Goal: Information Seeking & Learning: Understand process/instructions

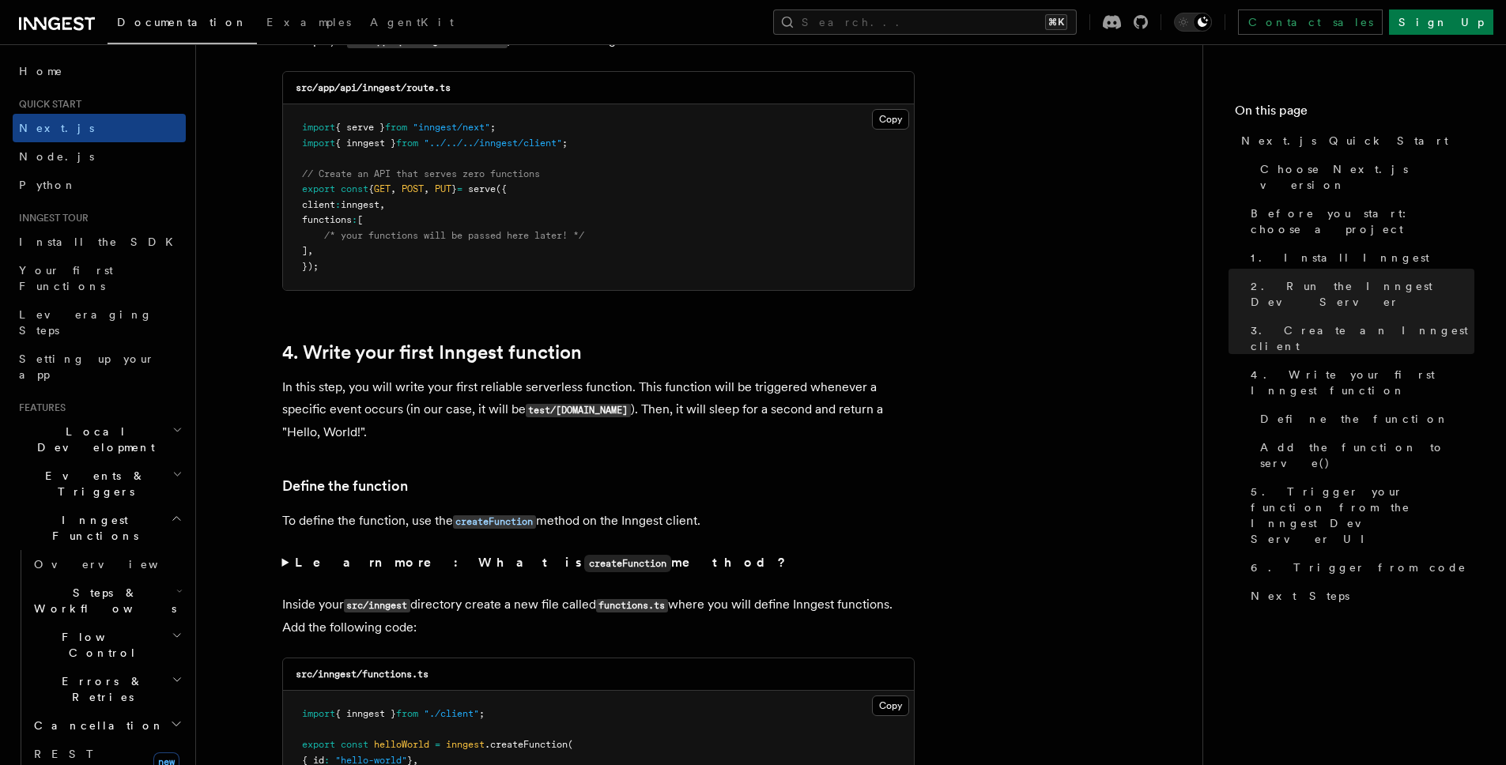
scroll to position [2224, 0]
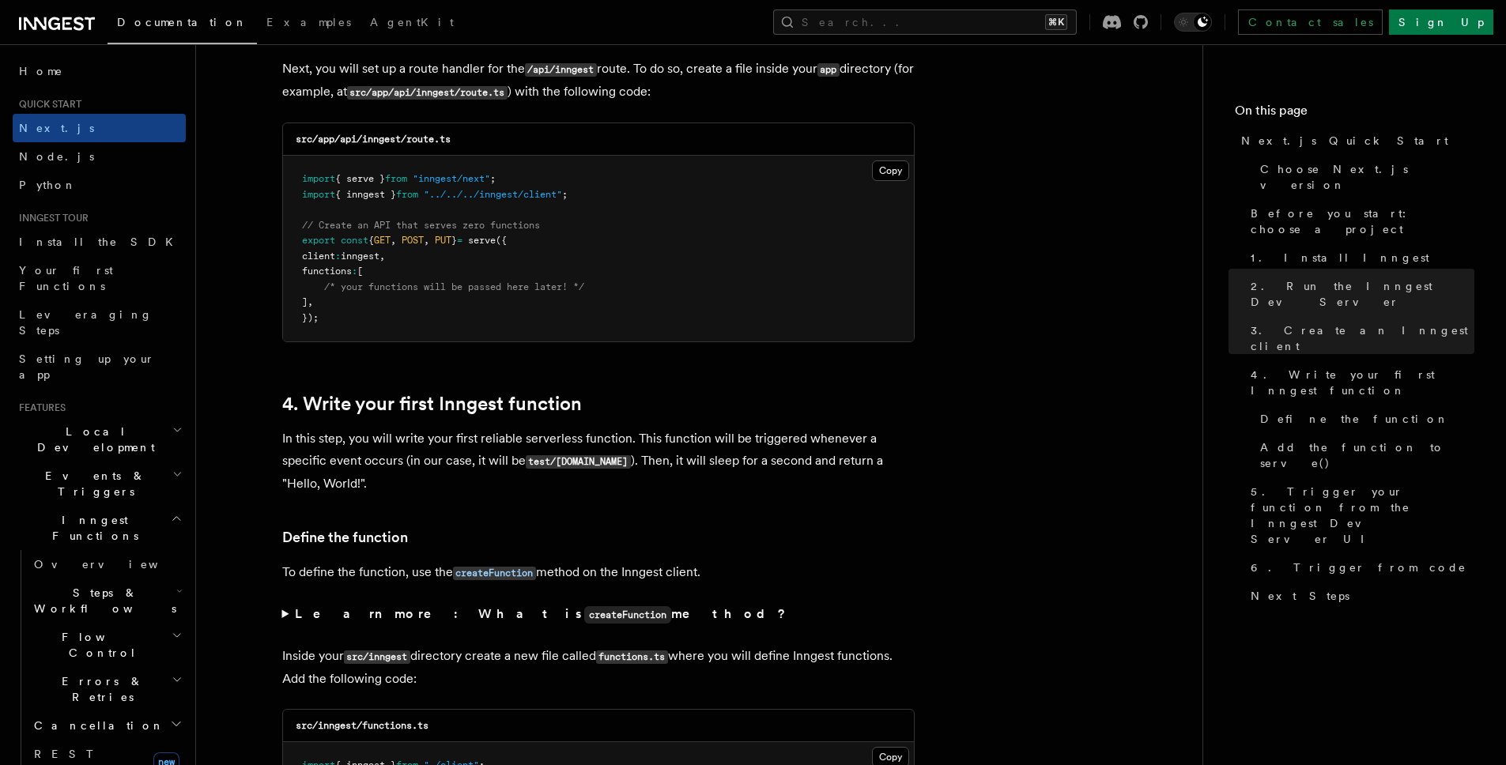
click at [481, 269] on pre "import { serve } from "inngest/next" ; import { inngest } from "../../../innges…" at bounding box center [598, 249] width 631 height 186
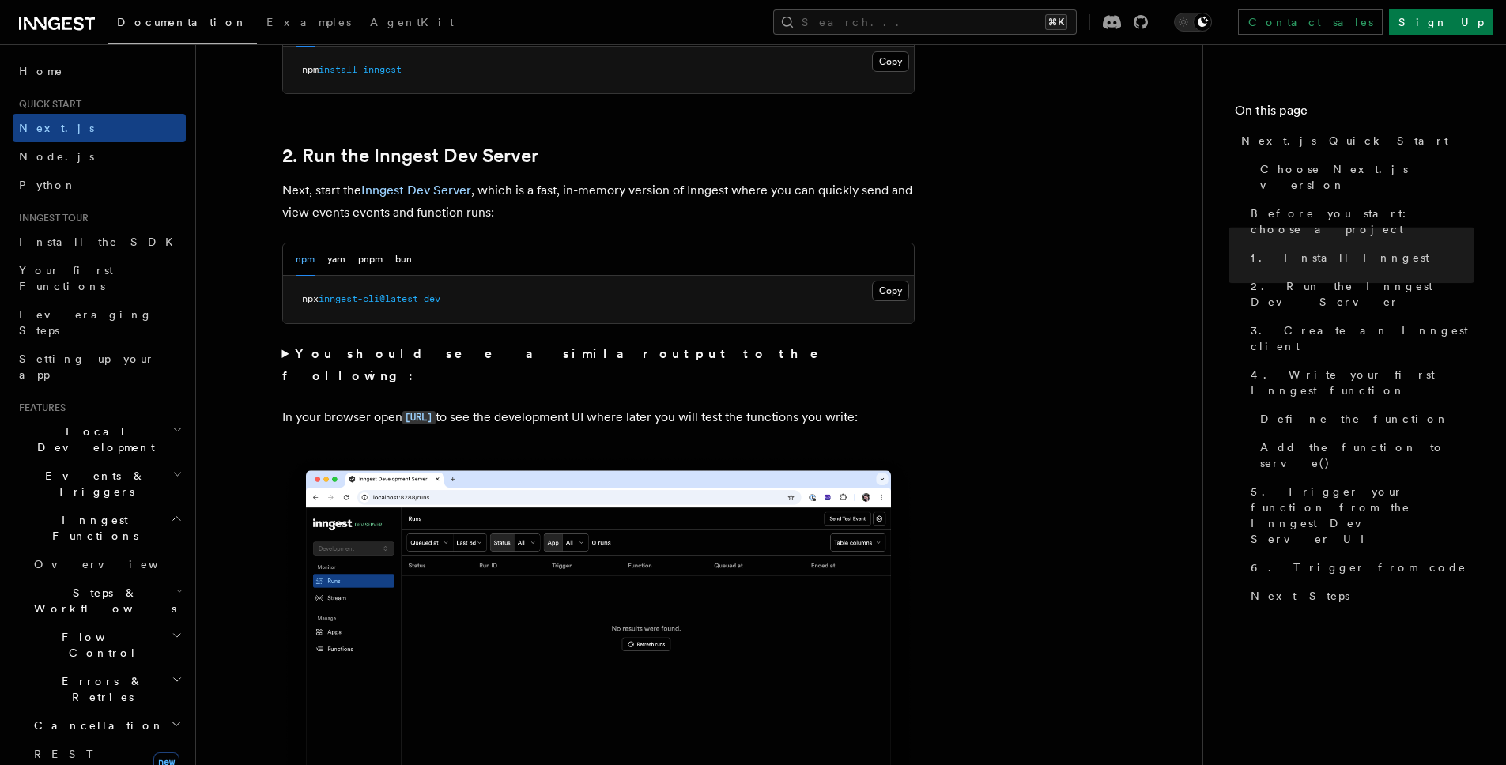
scroll to position [1025, 0]
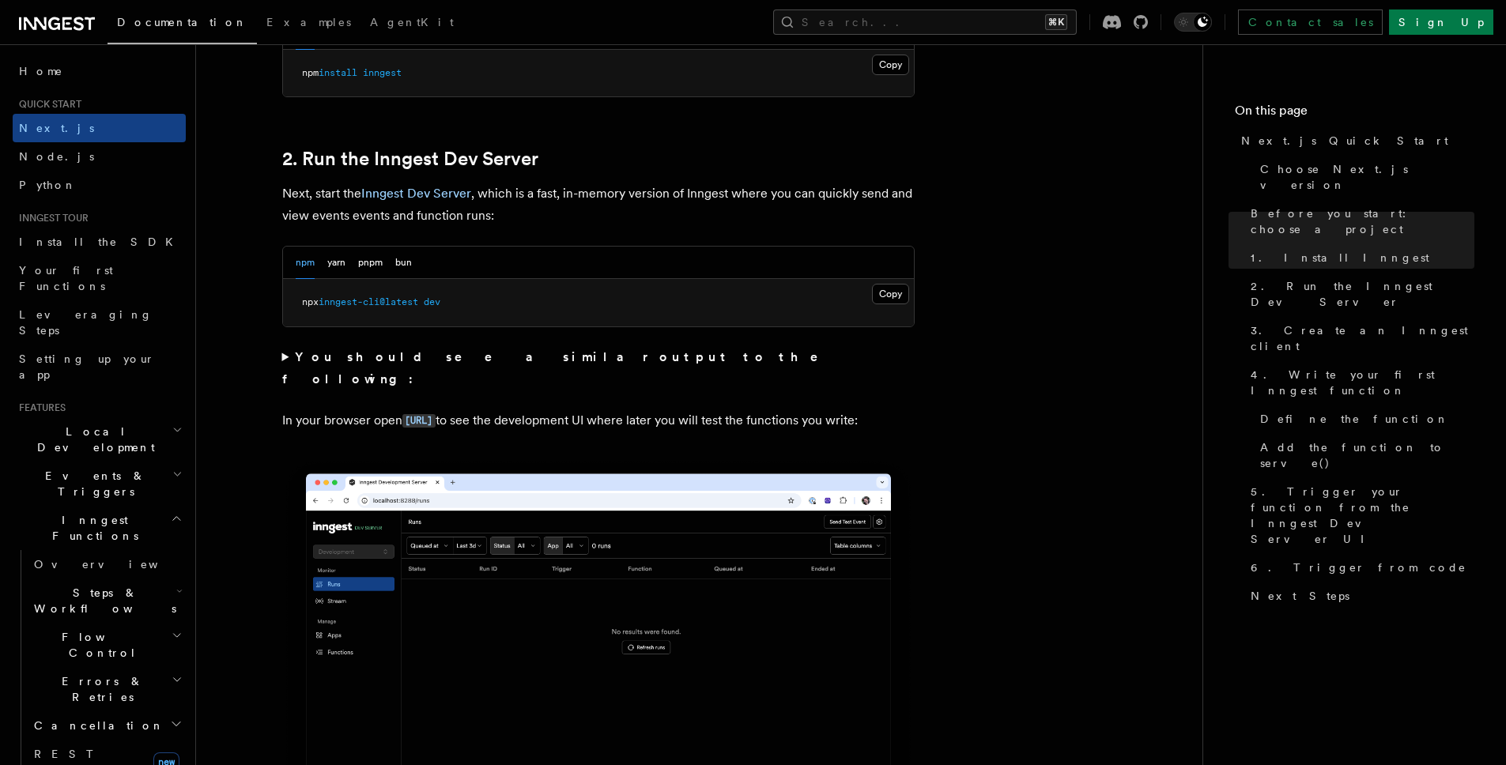
click at [531, 301] on pre "npx inngest-cli@latest dev" at bounding box center [598, 302] width 631 height 47
copy div "npx inngest-cli@latest dev"
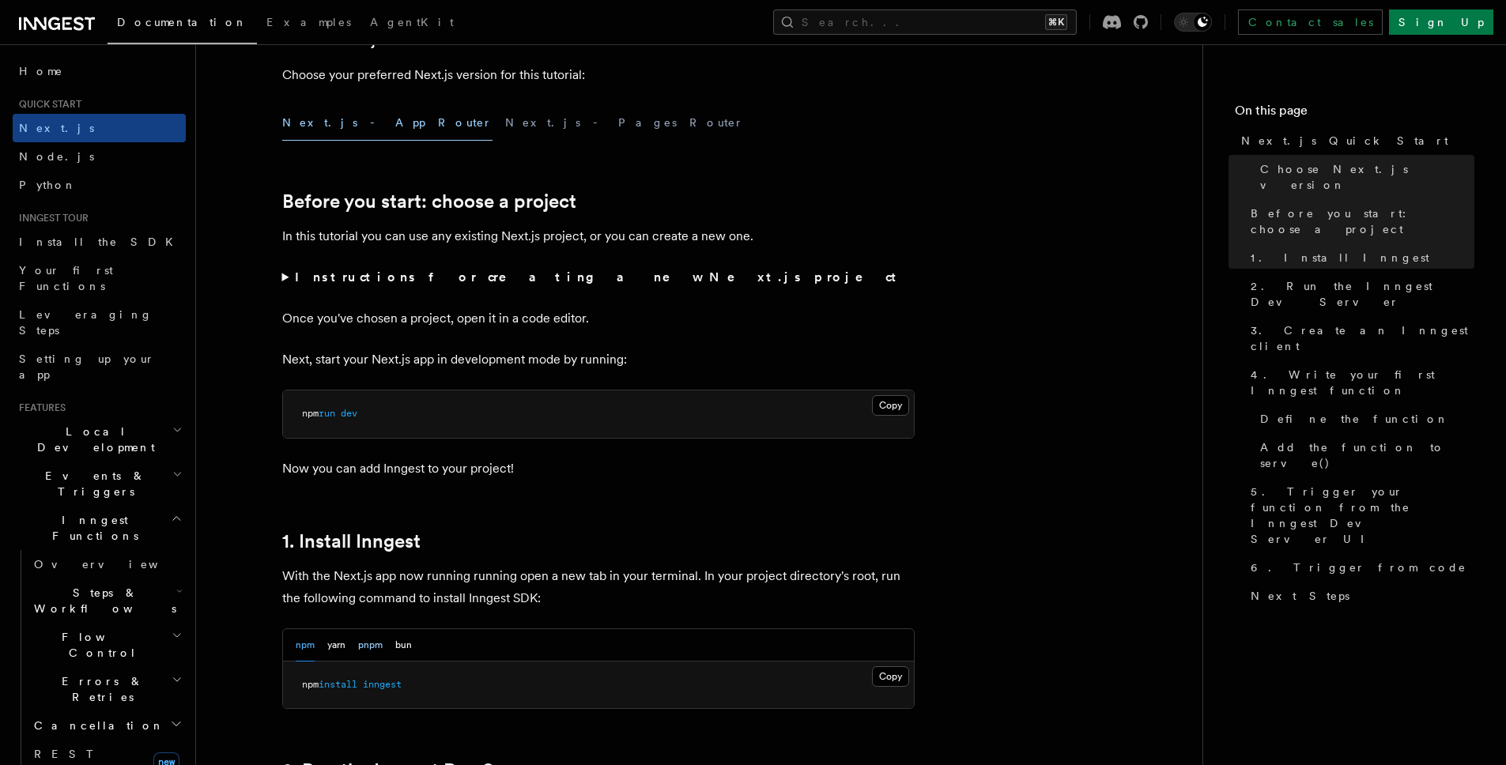
click at [361, 646] on button "pnpm" at bounding box center [370, 645] width 25 height 32
click at [368, 424] on pre "npm run dev" at bounding box center [598, 413] width 631 height 47
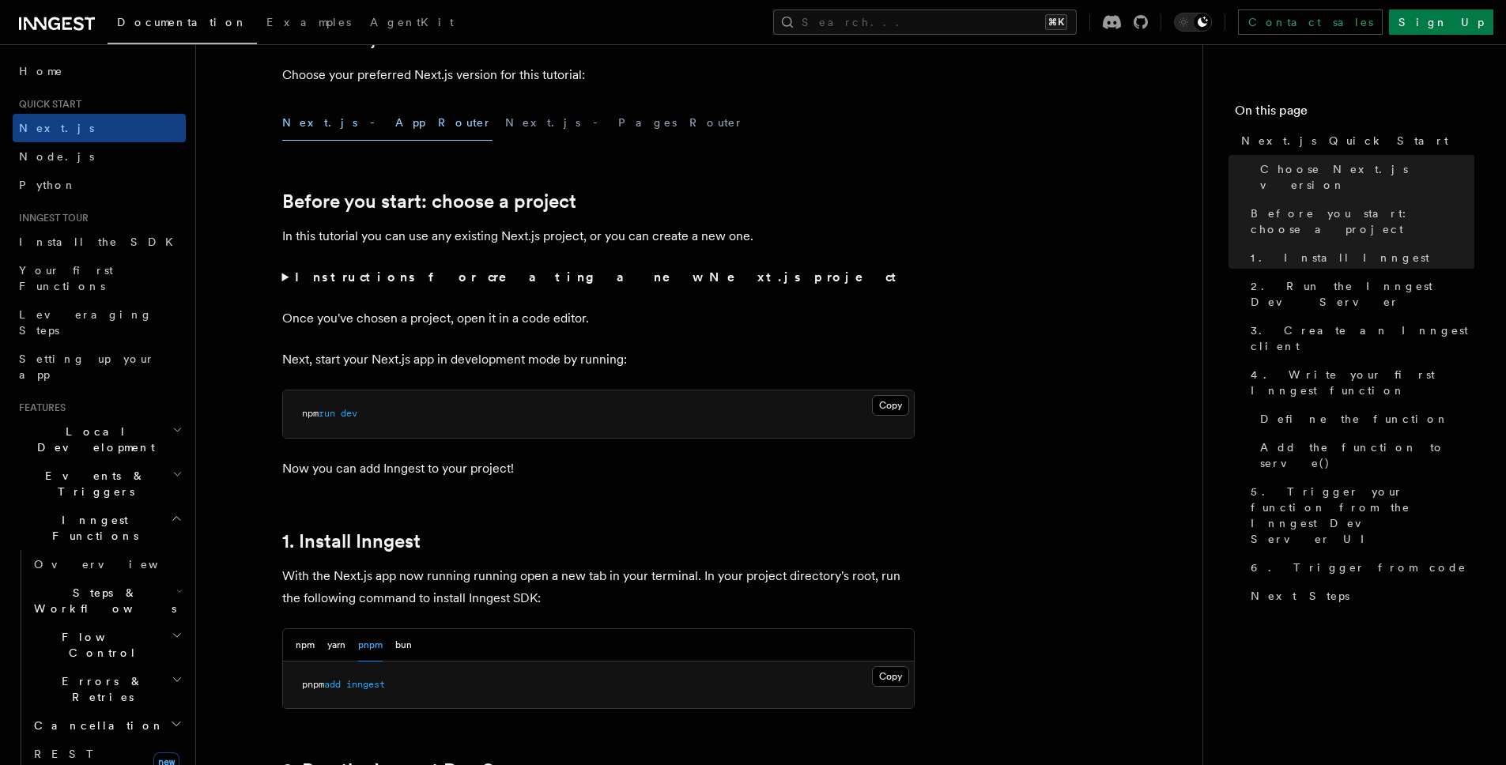
click at [371, 686] on span "inngest" at bounding box center [365, 684] width 39 height 11
click at [369, 681] on span "inngest" at bounding box center [365, 684] width 39 height 11
copy div "pnpm add inngest"
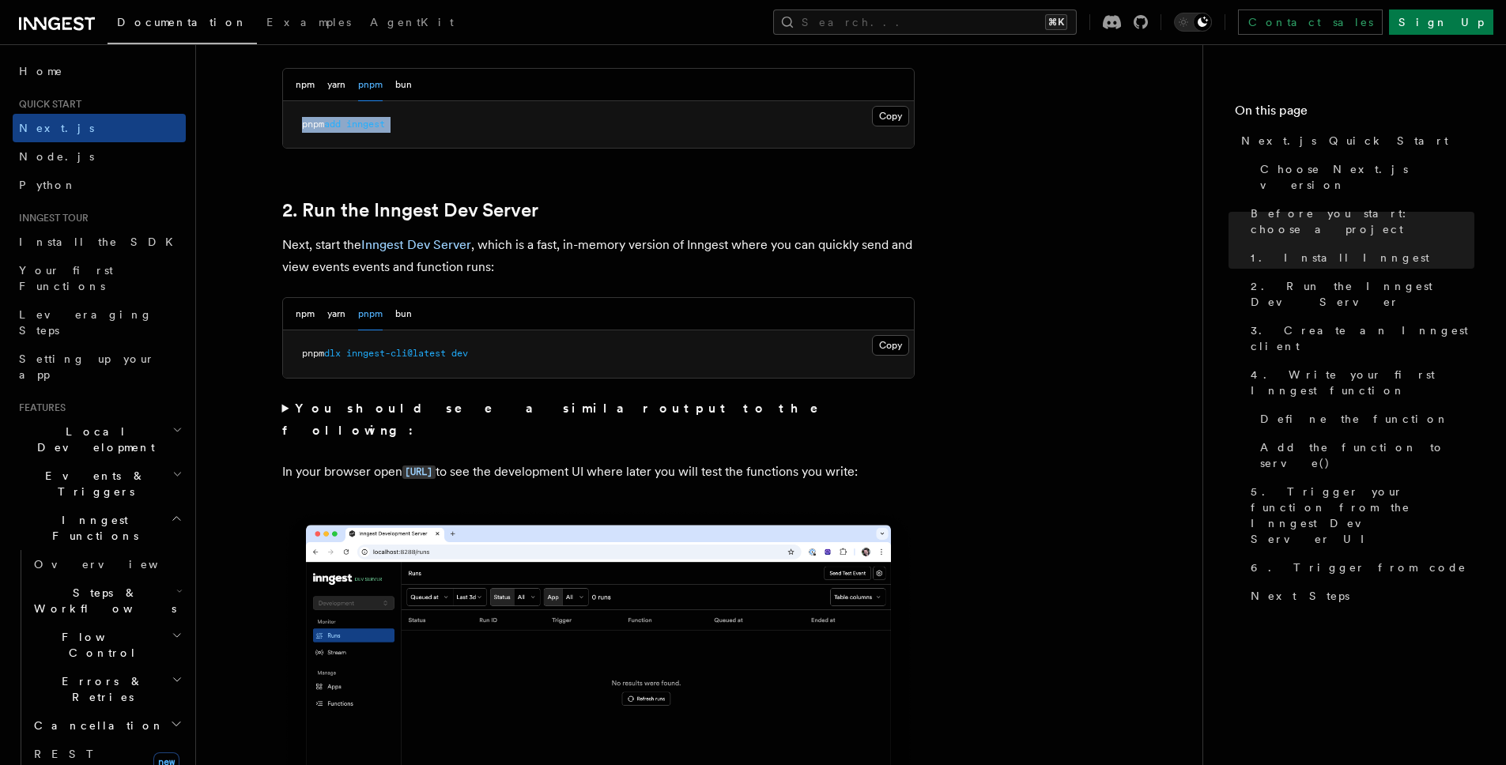
scroll to position [995, 0]
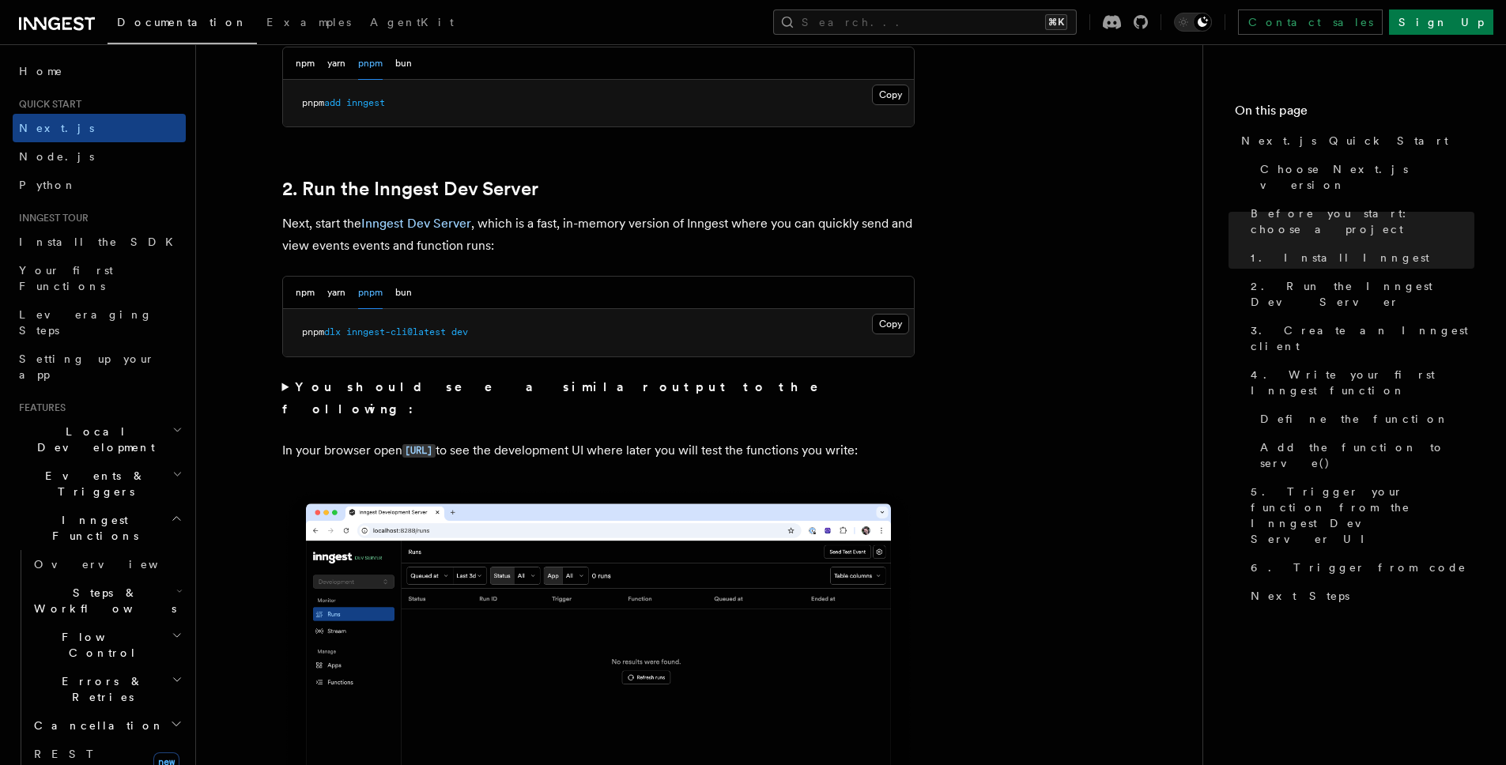
click at [446, 333] on span "inngest-cli@latest" at bounding box center [396, 331] width 100 height 11
copy div "pnpm dlx inngest-cli@latest dev"
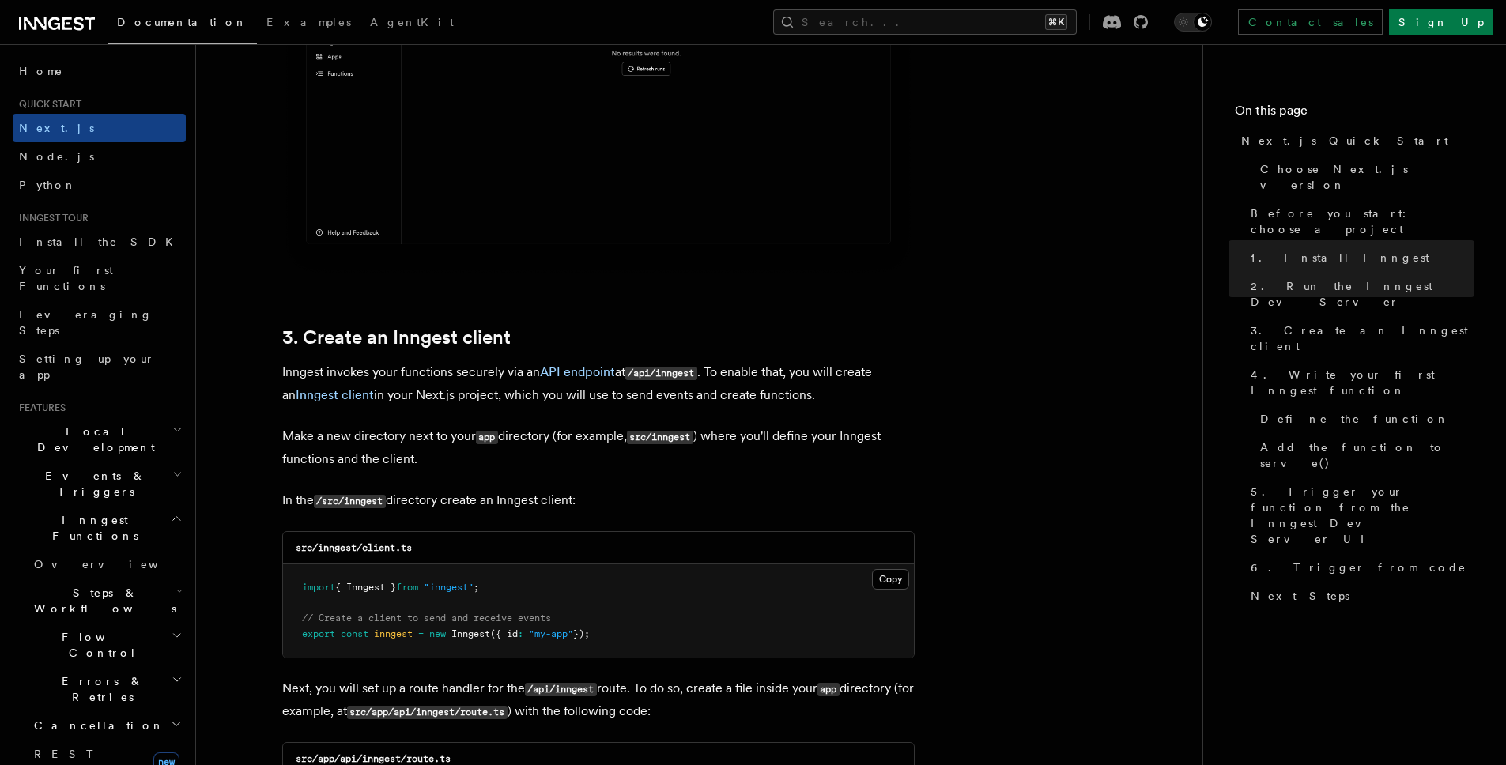
scroll to position [1608, 0]
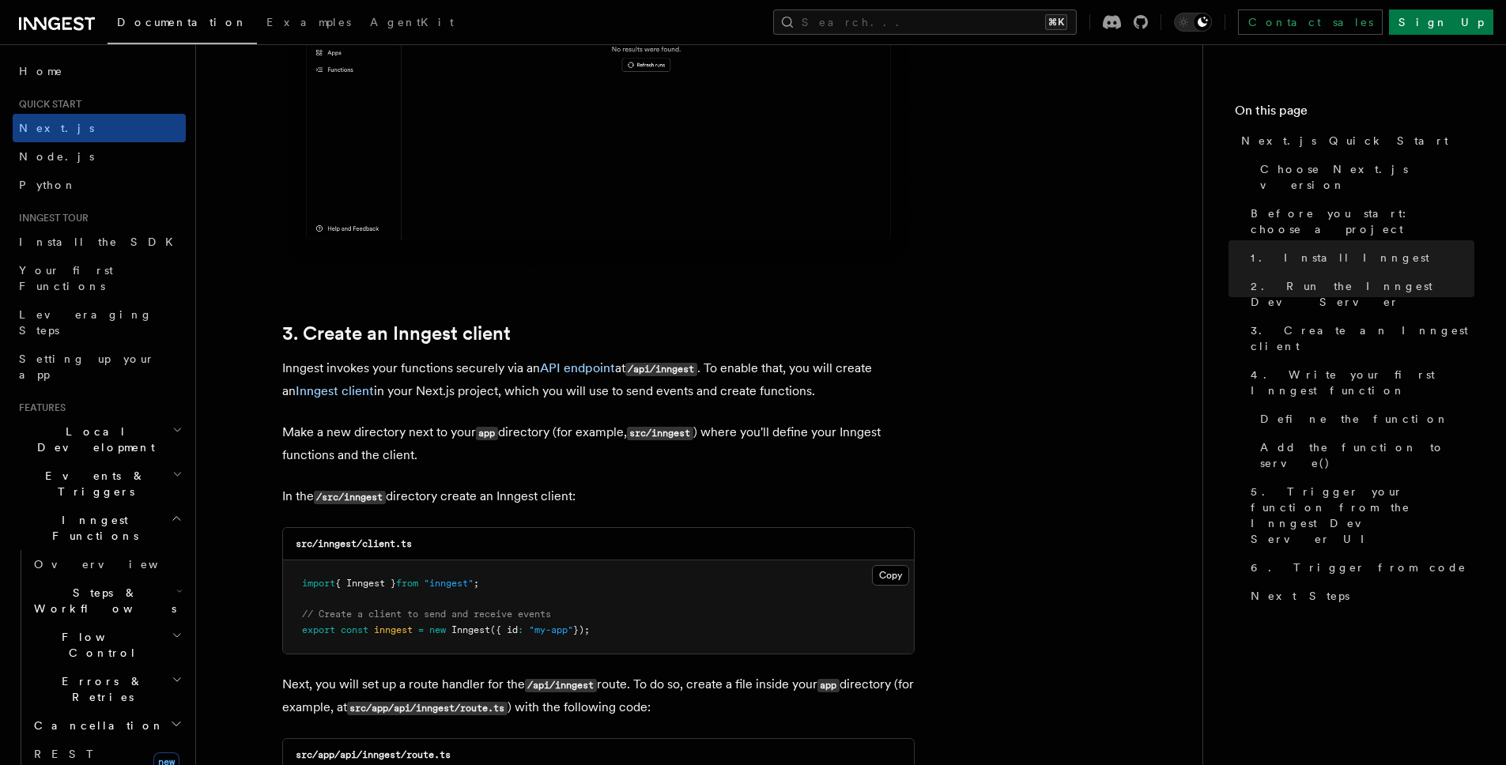
drag, startPoint x: 633, startPoint y: 639, endPoint x: 289, endPoint y: 578, distance: 350.0
click at [289, 578] on pre "import { Inngest } from "inngest" ; // Create a client to send and receive even…" at bounding box center [598, 606] width 631 height 93
copy code "import { Inngest } from "inngest" ; // Create a client to send and receive even…"
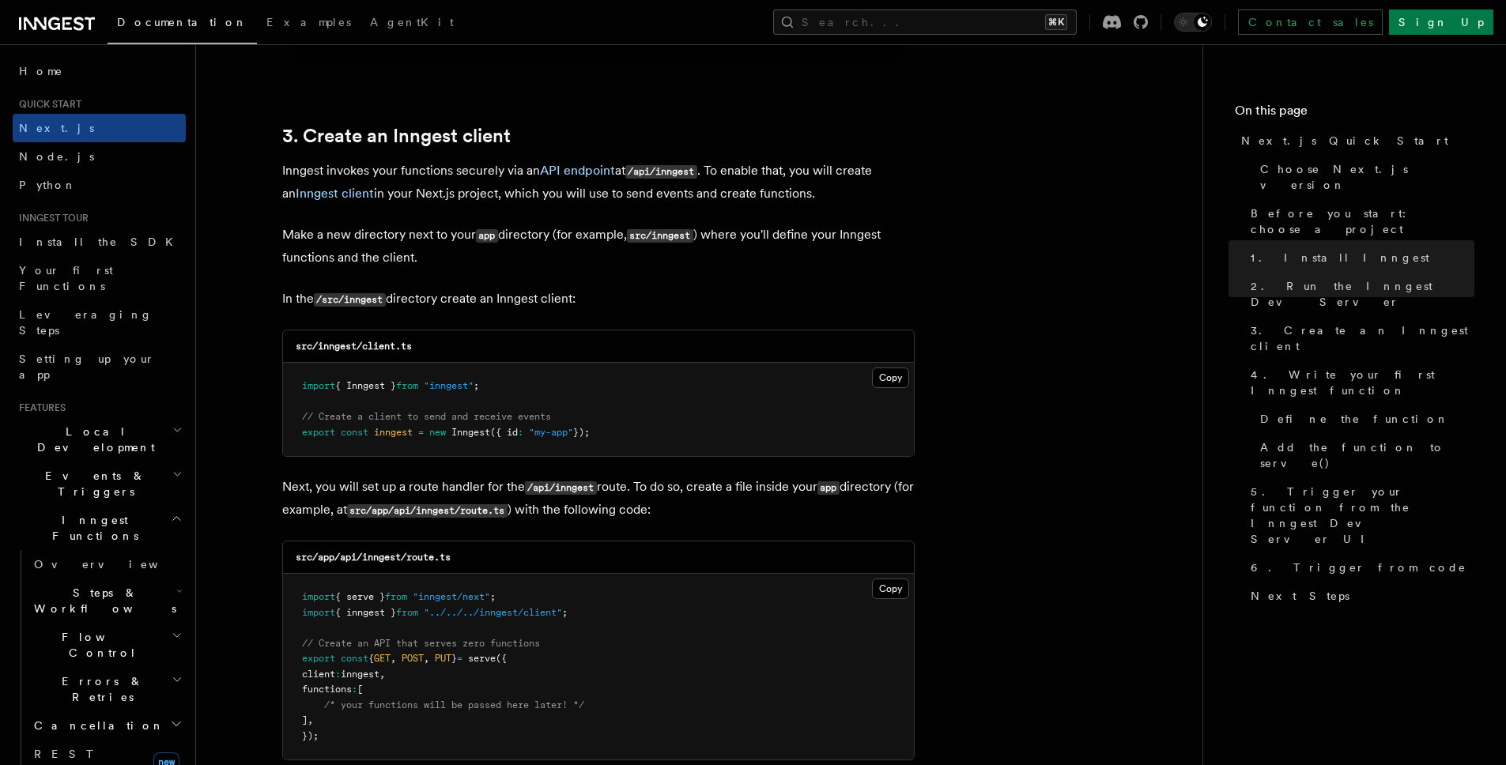
scroll to position [1828, 0]
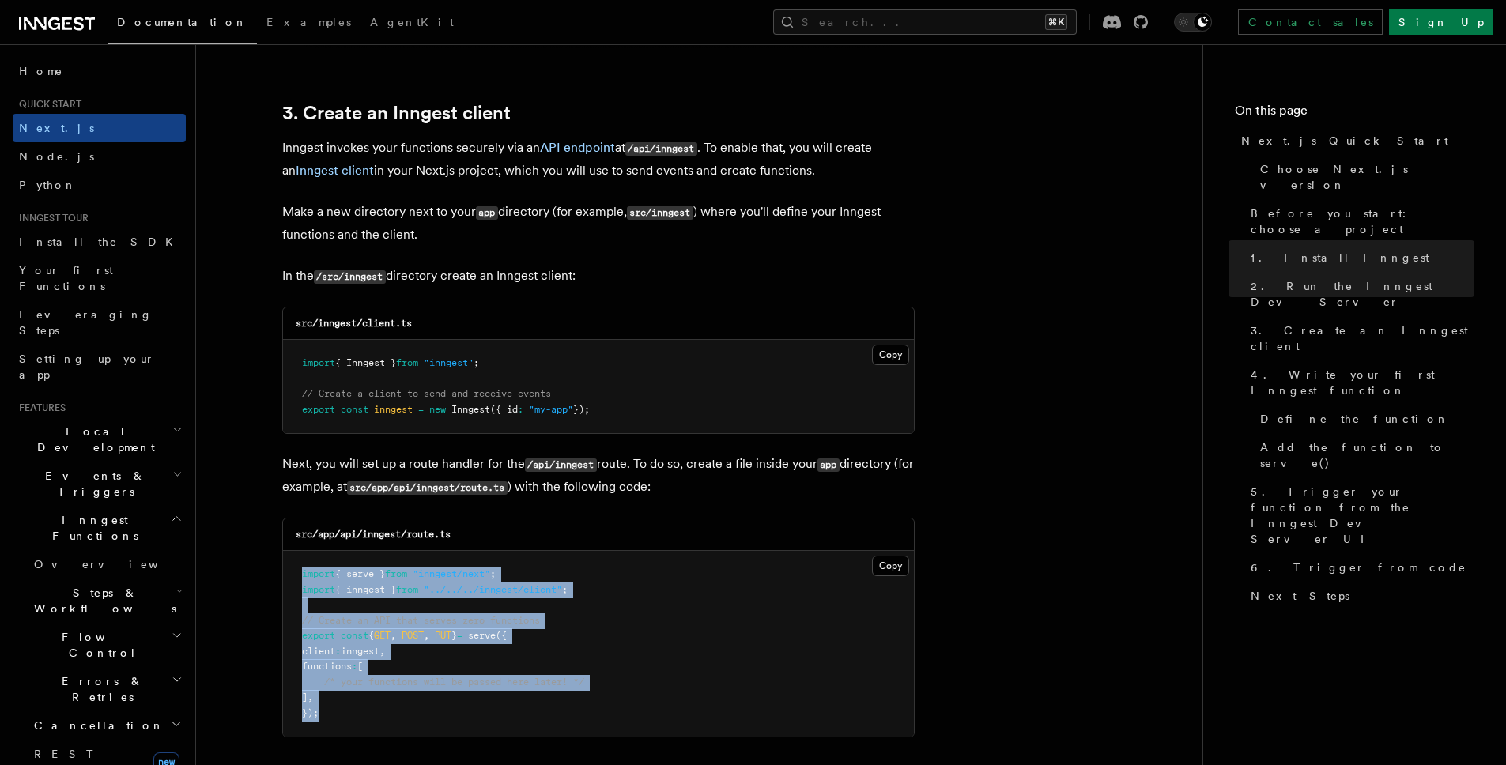
drag, startPoint x: 397, startPoint y: 729, endPoint x: 289, endPoint y: 574, distance: 189.0
click at [289, 574] on pre "import { serve } from "inngest/next" ; import { inngest } from "../../../innges…" at bounding box center [598, 644] width 631 height 186
copy code "import { serve } from "inngest/next" ; import { inngest } from "../../../innges…"
click at [894, 568] on button "Copy Copied" at bounding box center [890, 566] width 37 height 21
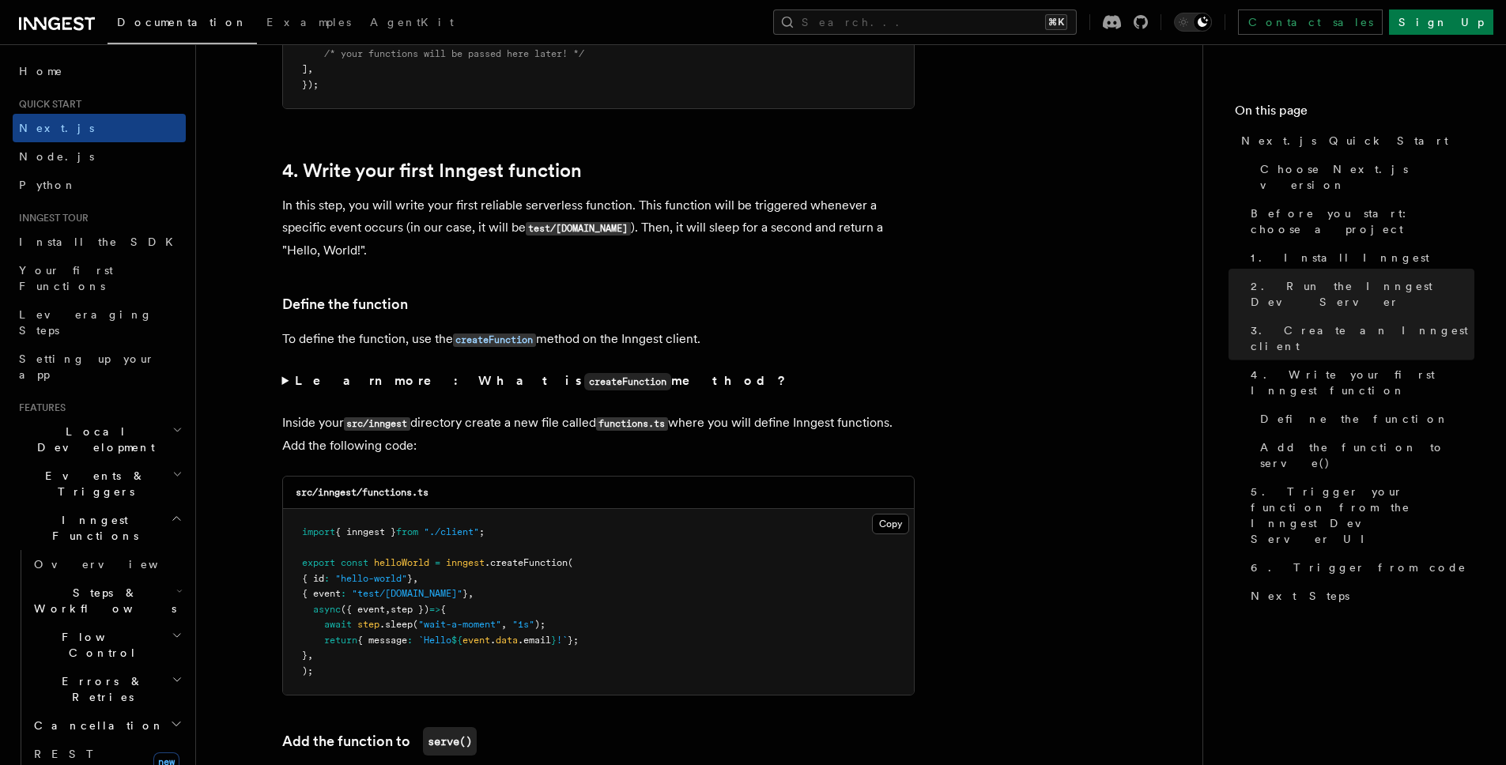
scroll to position [2467, 0]
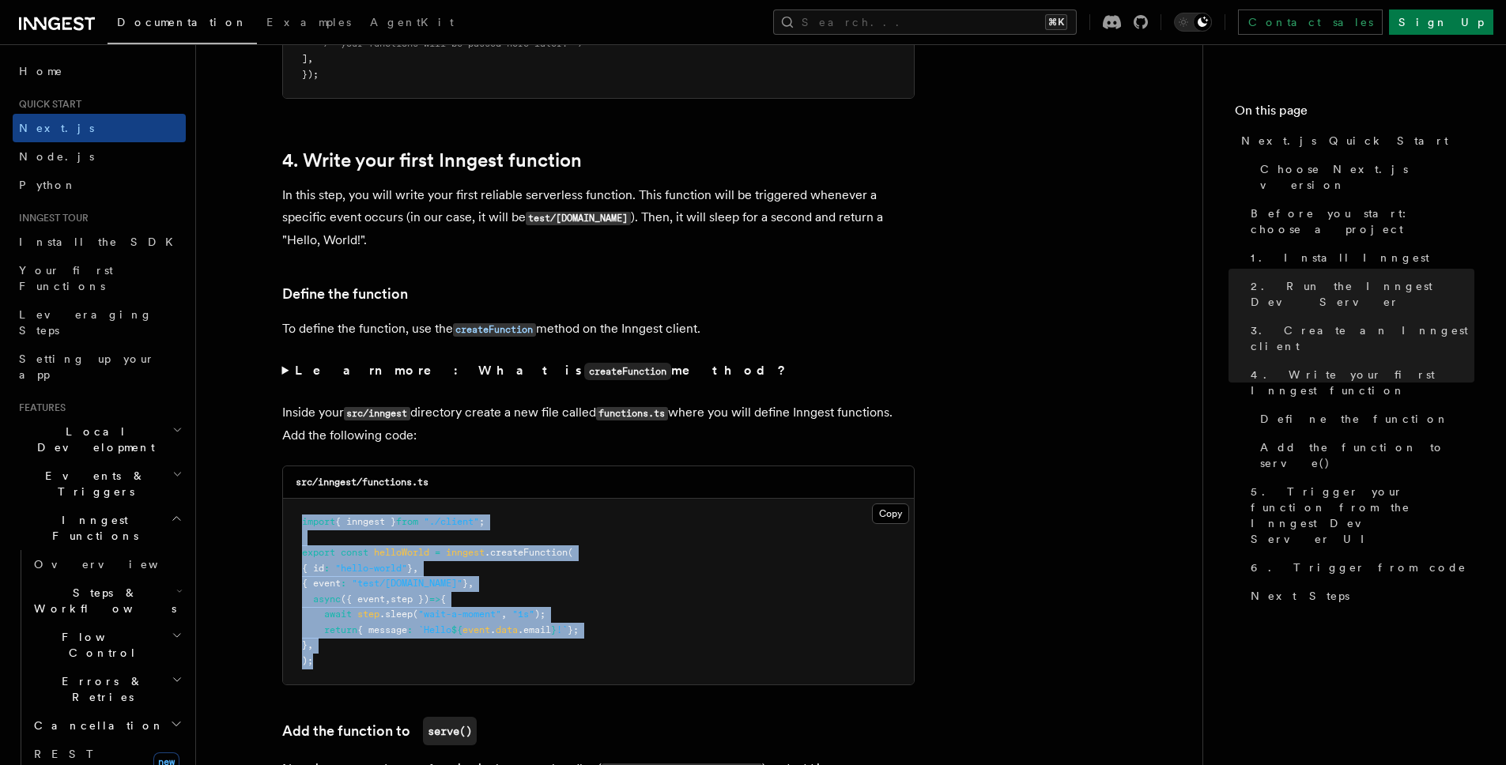
drag, startPoint x: 336, startPoint y: 659, endPoint x: 298, endPoint y: 504, distance: 159.5
click at [298, 504] on pre "import { inngest } from "./client" ; export const helloWorld = inngest .createF…" at bounding box center [598, 592] width 631 height 186
copy code "import { inngest } from "./client" ; export const helloWorld = inngest .createF…"
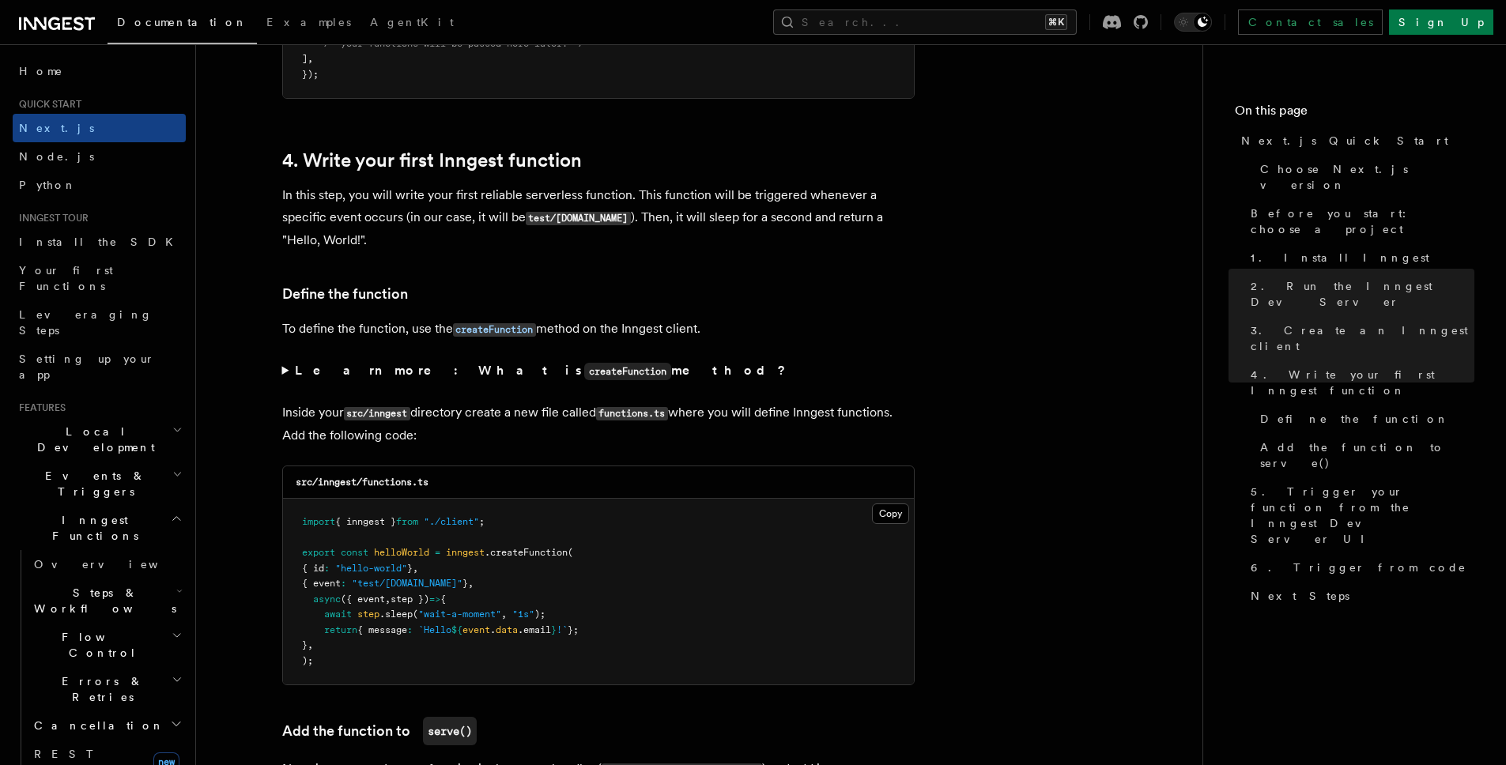
click at [821, 372] on summary "Learn more: What is createFunction method?" at bounding box center [598, 371] width 632 height 23
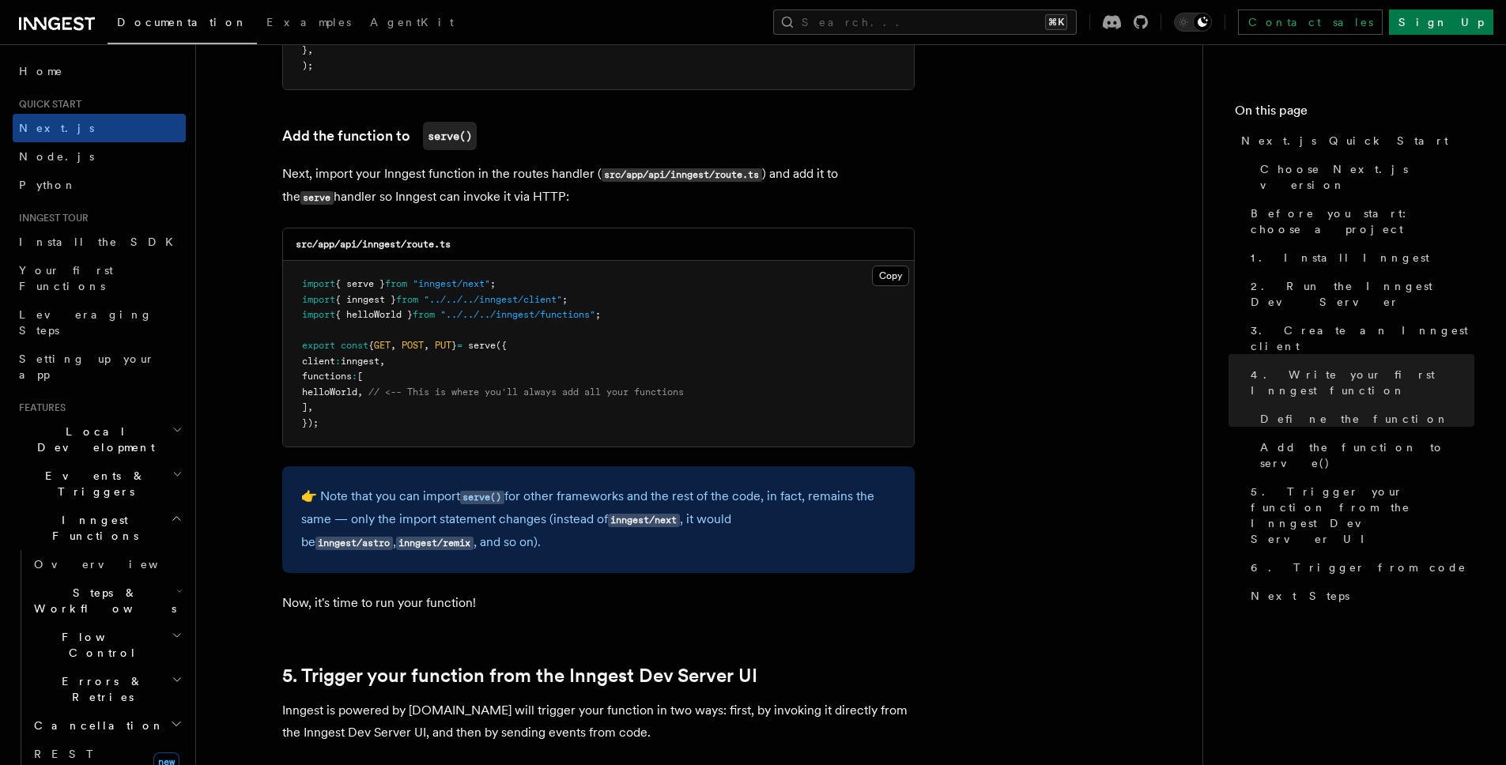
scroll to position [3182, 0]
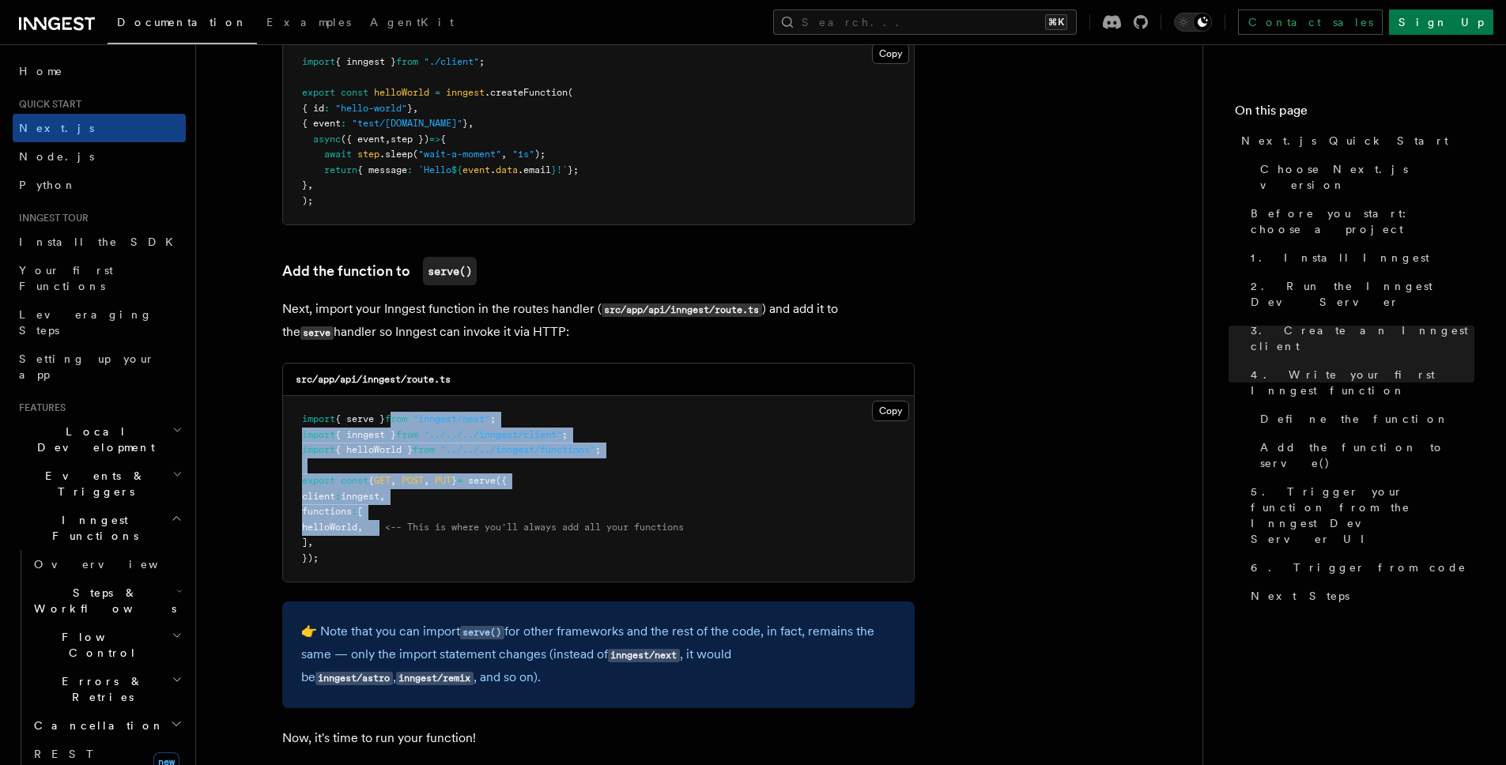
drag, startPoint x: 405, startPoint y: 531, endPoint x: 402, endPoint y: 424, distance: 106.8
click at [402, 424] on pre "import { serve } from "inngest/next" ; import { inngest } from "../../../innges…" at bounding box center [598, 489] width 631 height 186
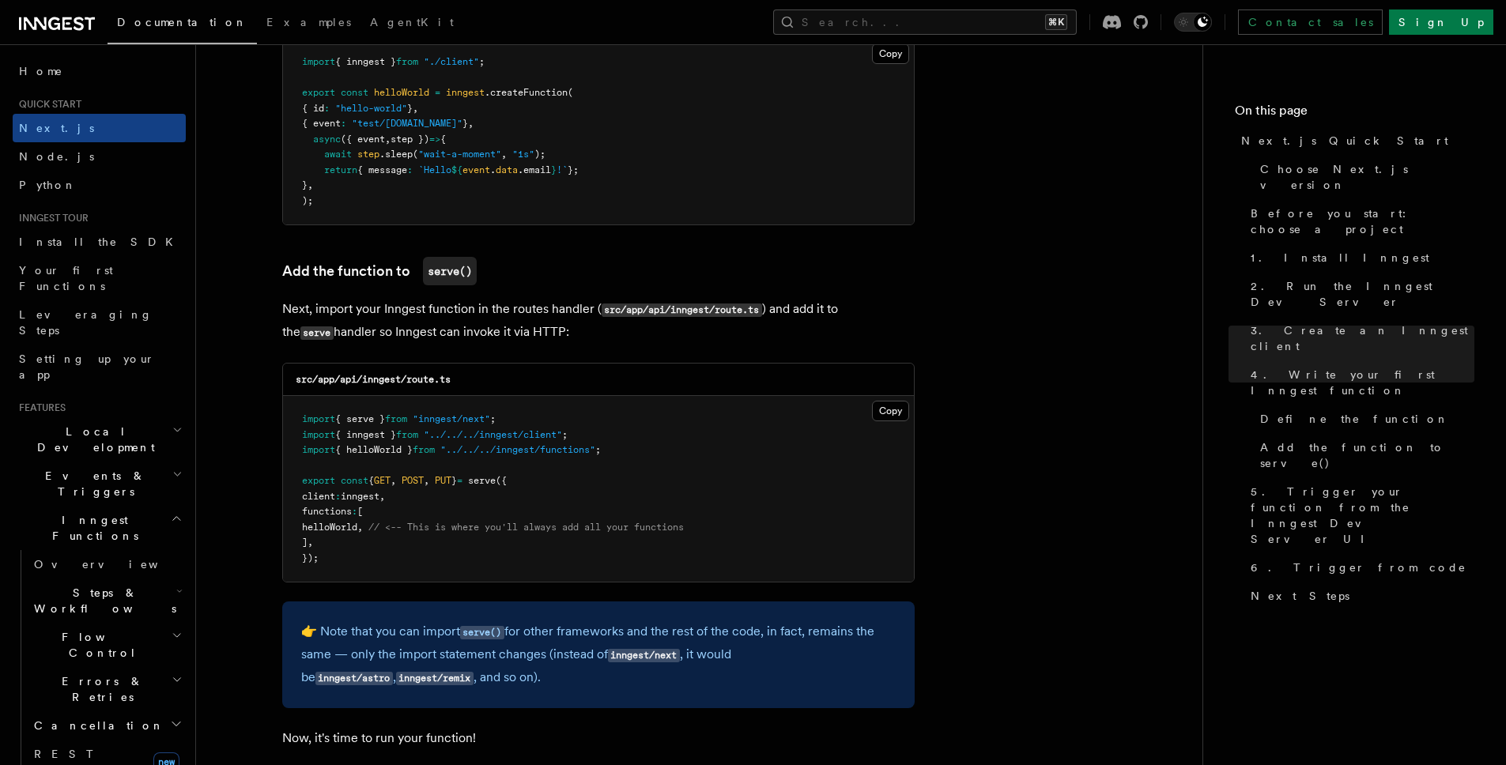
click at [468, 485] on span at bounding box center [465, 480] width 6 height 11
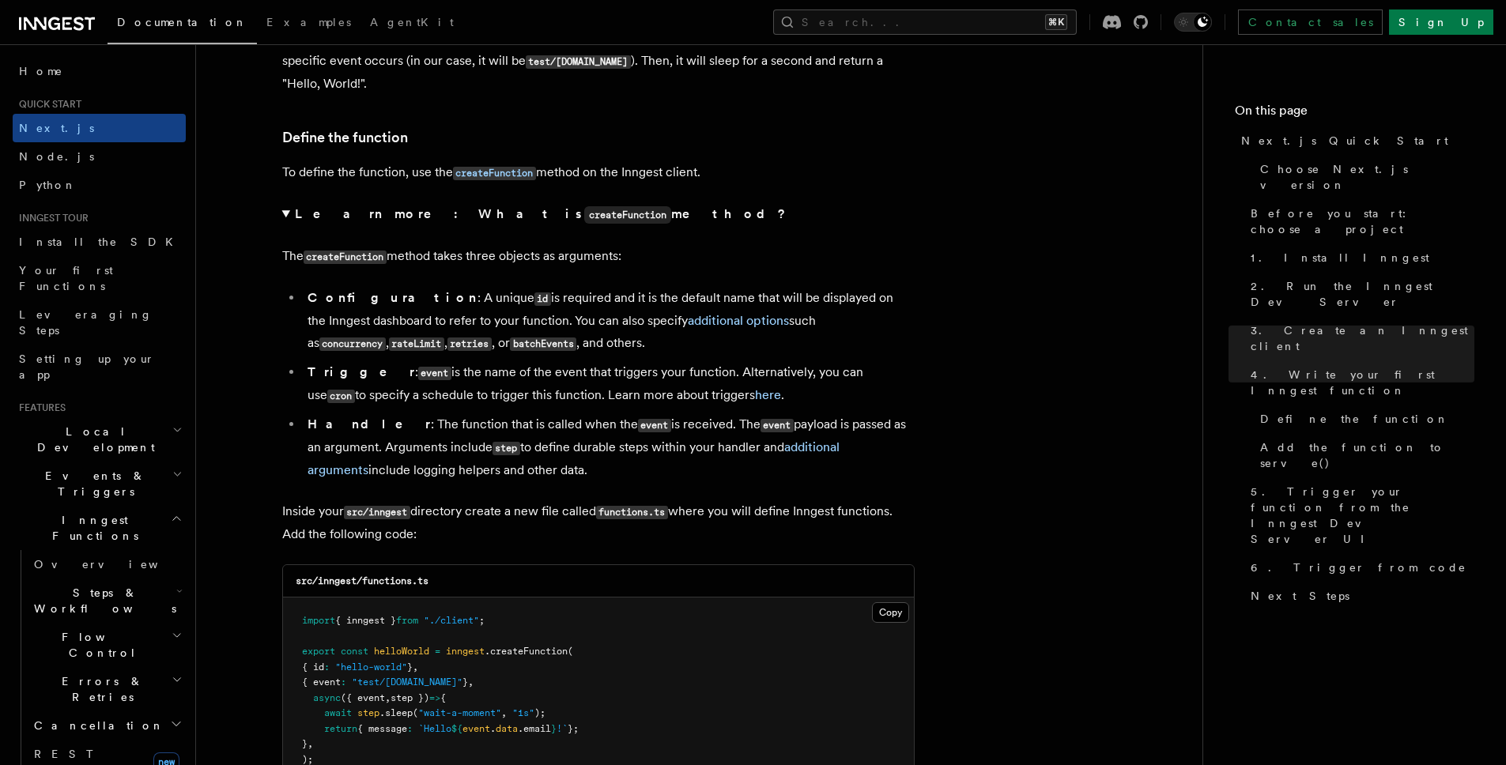
scroll to position [2602, 0]
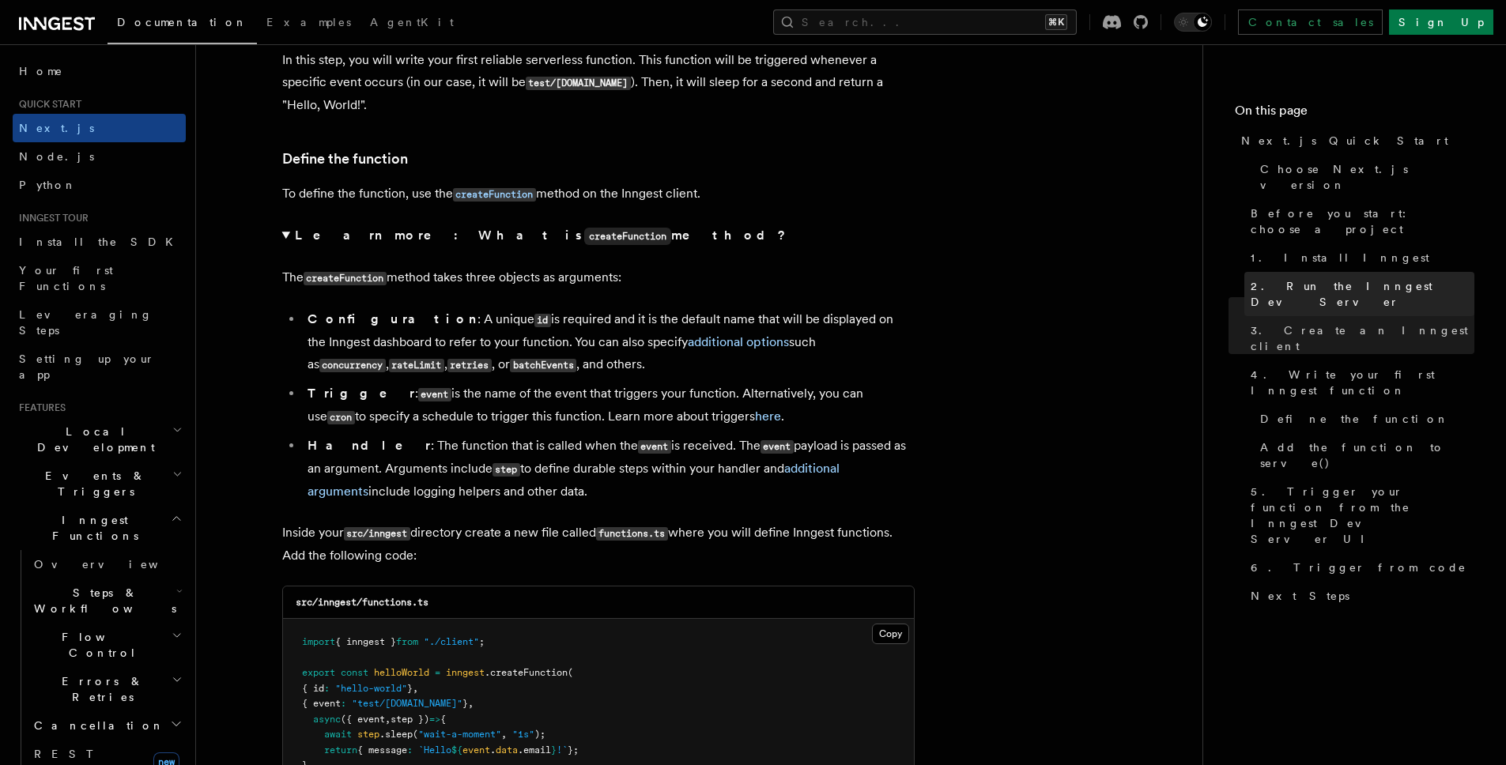
click at [1305, 278] on span "2. Run the Inngest Dev Server" at bounding box center [1362, 294] width 224 height 32
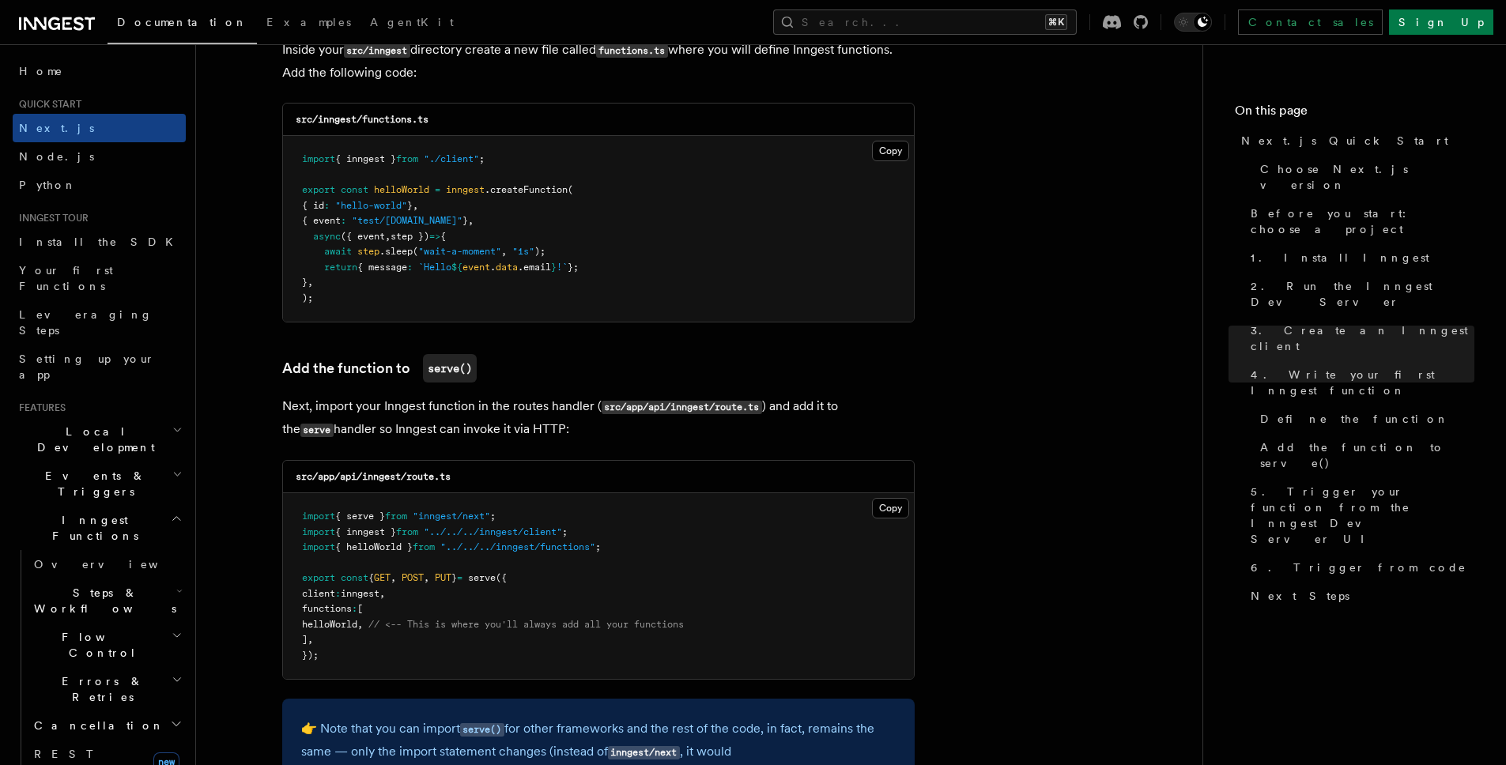
scroll to position [3079, 0]
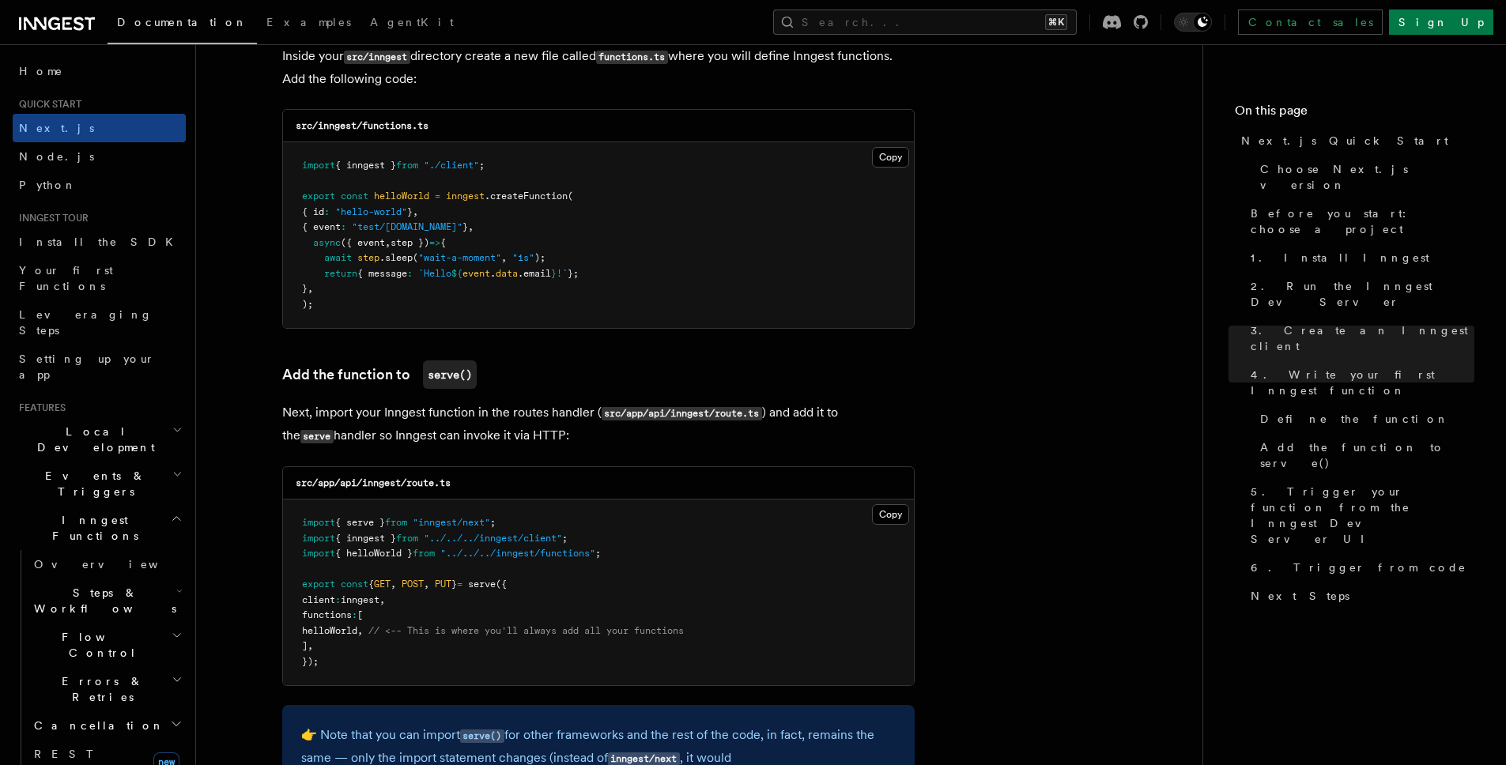
click at [562, 538] on span ""../../../inngest/client"" at bounding box center [493, 538] width 138 height 11
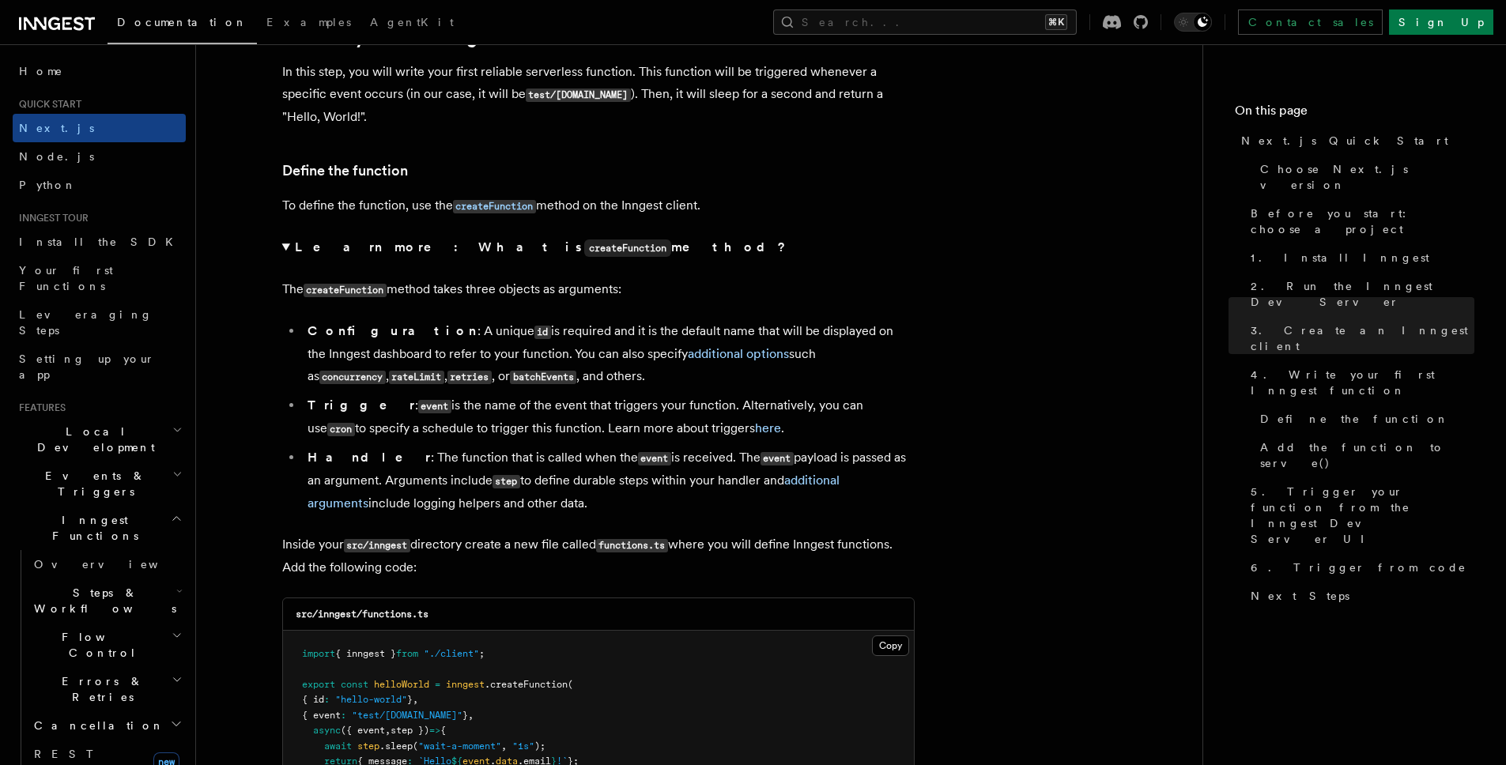
scroll to position [2934, 0]
click at [1280, 278] on span "2. Run the Inngest Dev Server" at bounding box center [1362, 294] width 224 height 32
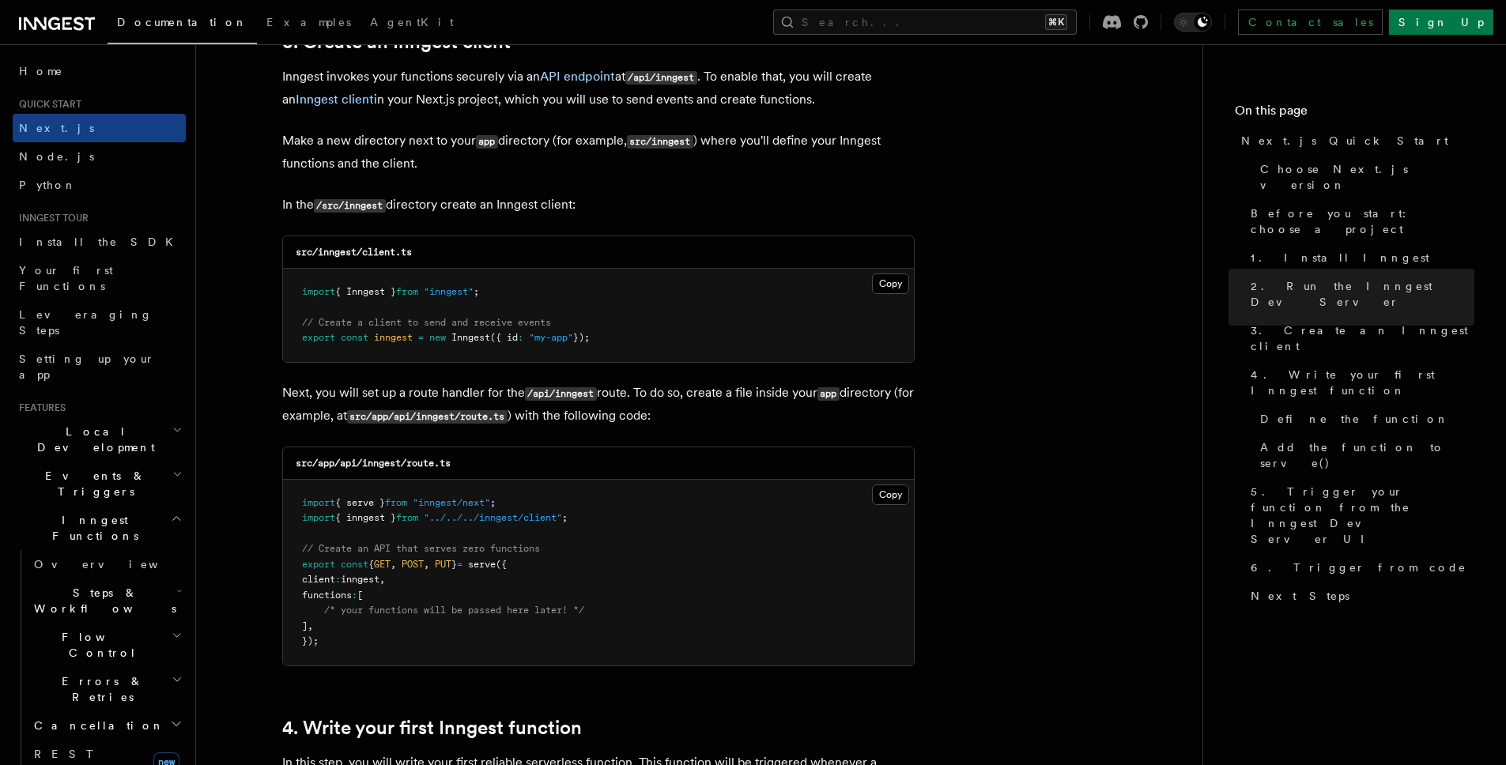
scroll to position [2248, 0]
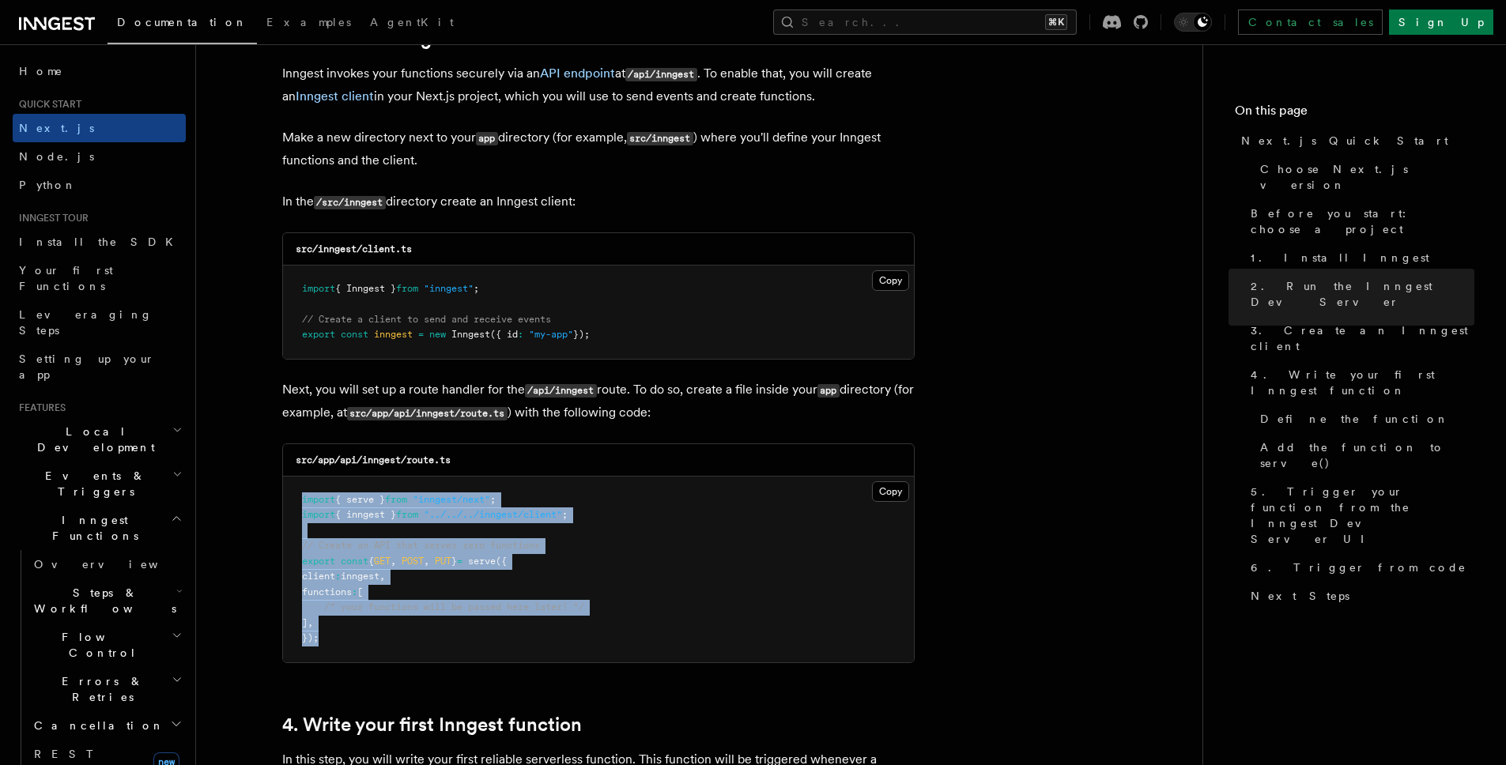
drag, startPoint x: 375, startPoint y: 643, endPoint x: 297, endPoint y: 494, distance: 167.6
click at [296, 494] on pre "import { serve } from "inngest/next" ; import { inngest } from "../../../innges…" at bounding box center [598, 570] width 631 height 186
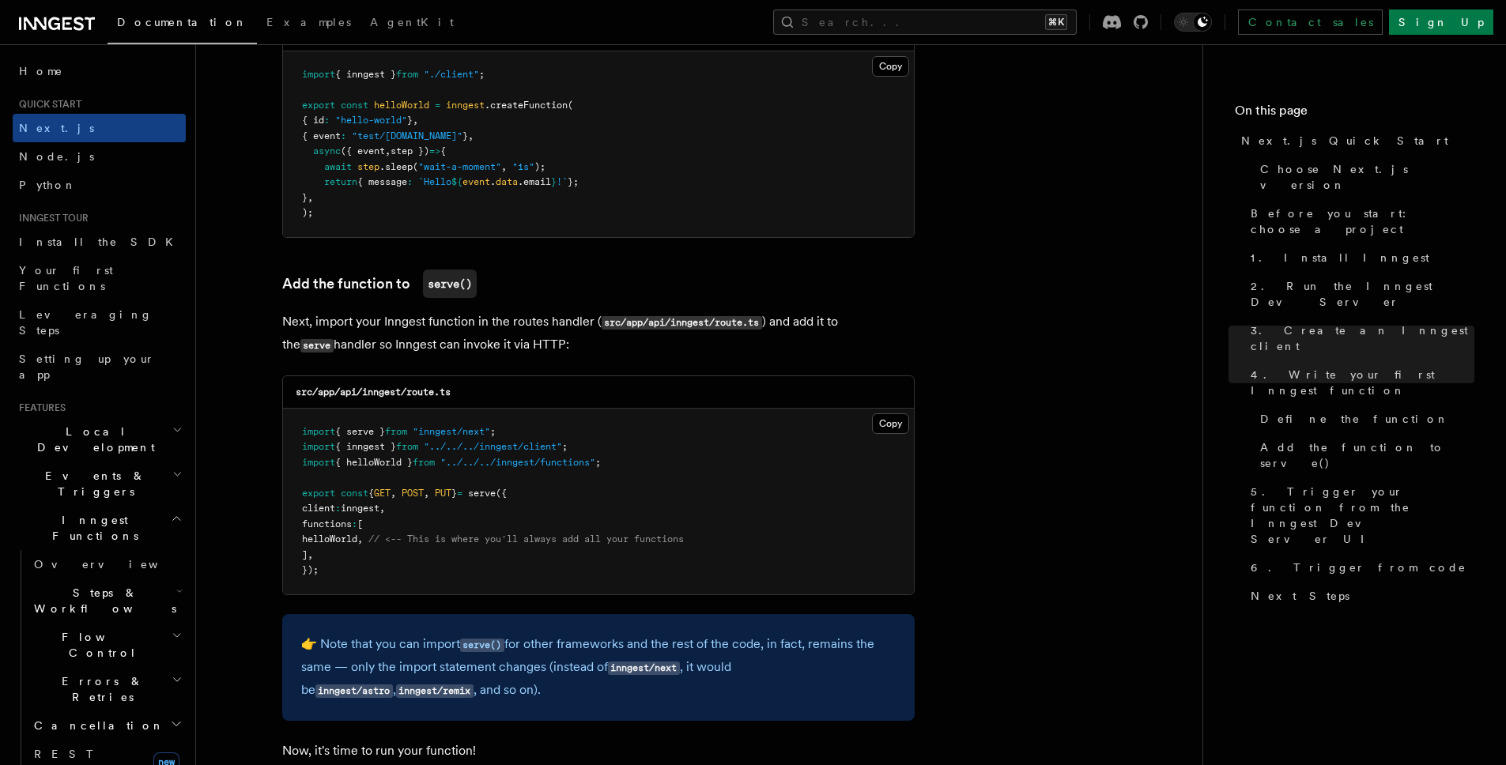
scroll to position [3592, 0]
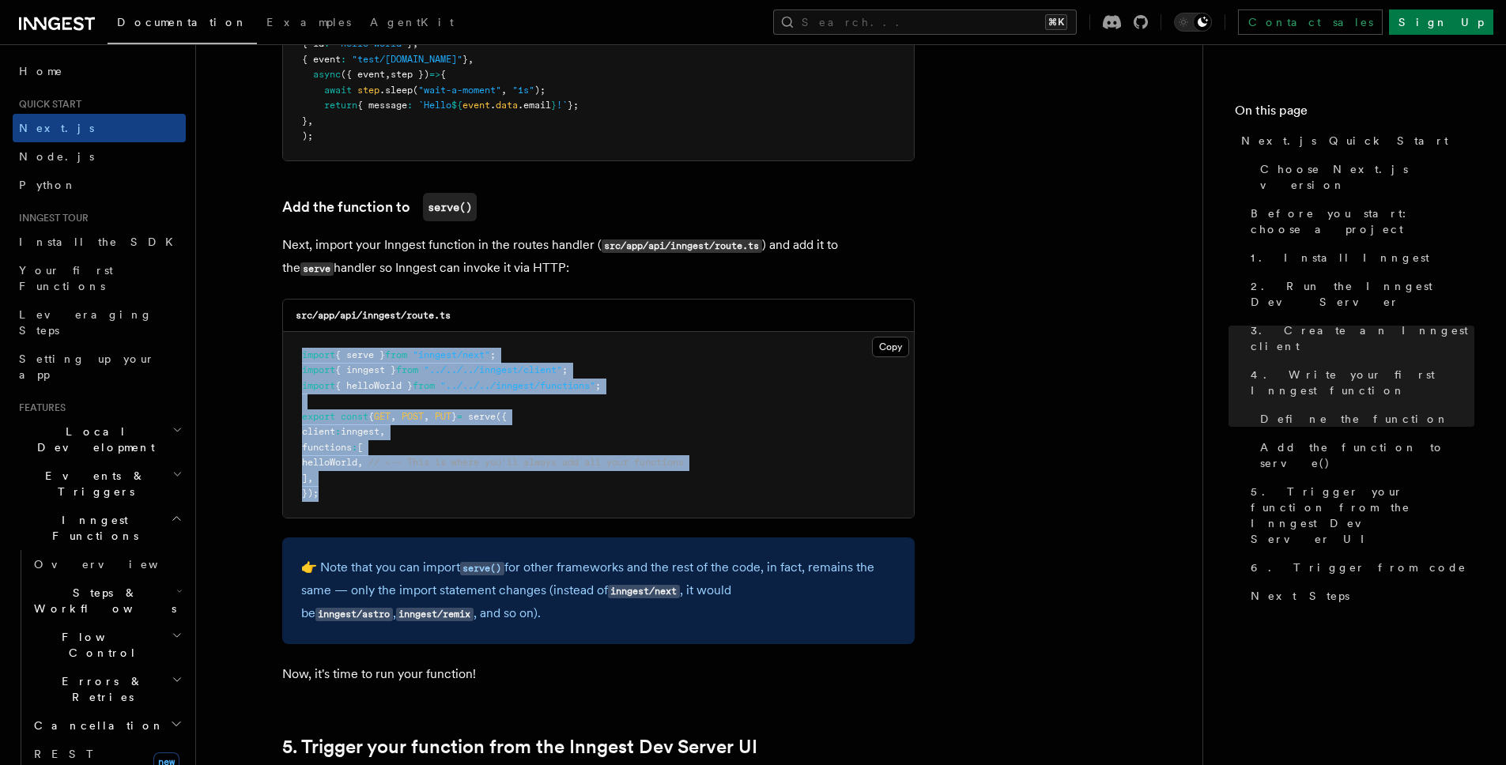
drag, startPoint x: 350, startPoint y: 501, endPoint x: 282, endPoint y: 344, distance: 171.4
click at [283, 344] on pre "import { serve } from "inngest/next" ; import { inngest } from "../../../innges…" at bounding box center [598, 425] width 631 height 186
copy code "import { serve } from "inngest/next" ; import { inngest } from "../../../innges…"
click at [526, 353] on pre "import { serve } from "inngest/next" ; import { inngest } from "../../../innges…" at bounding box center [598, 425] width 631 height 186
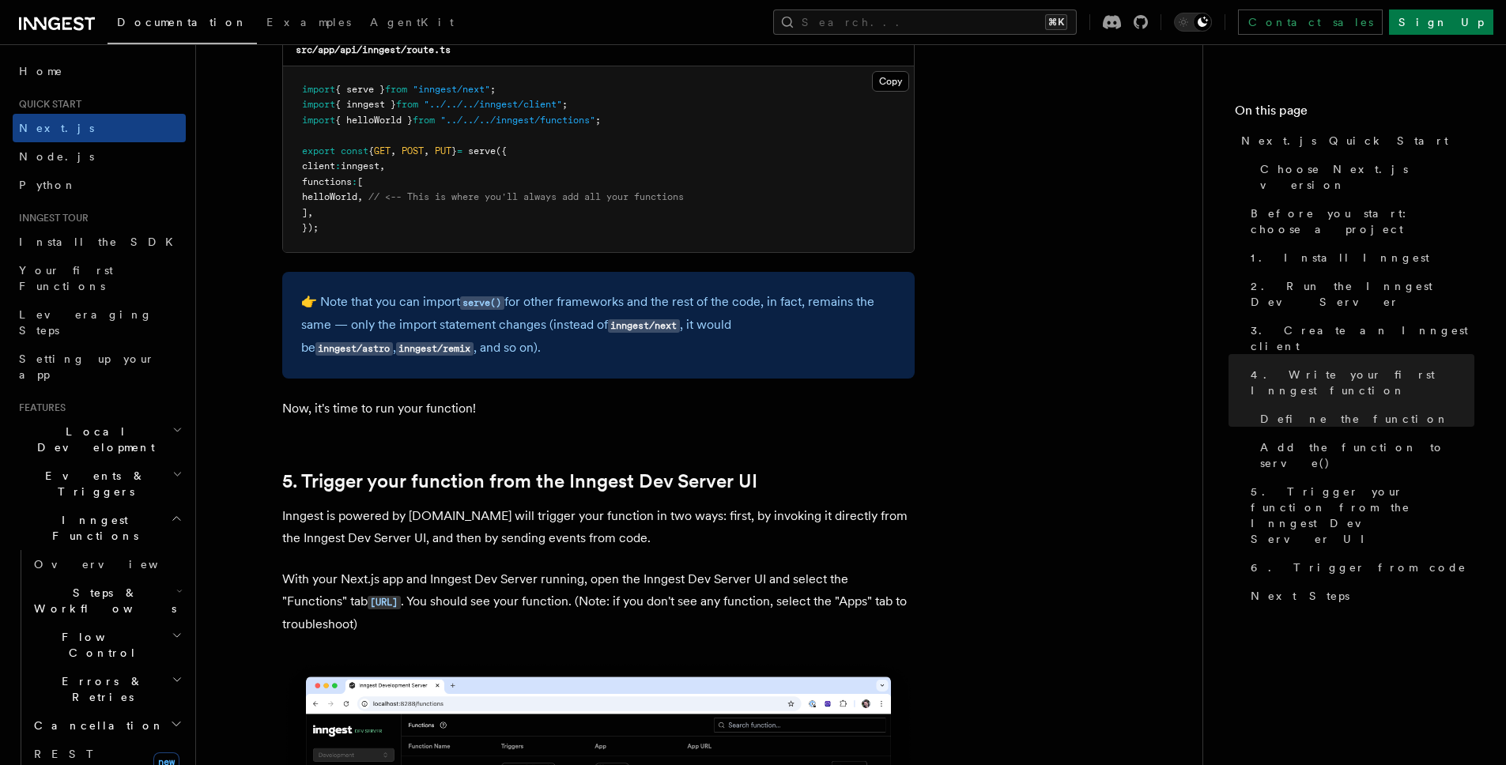
scroll to position [3863, 0]
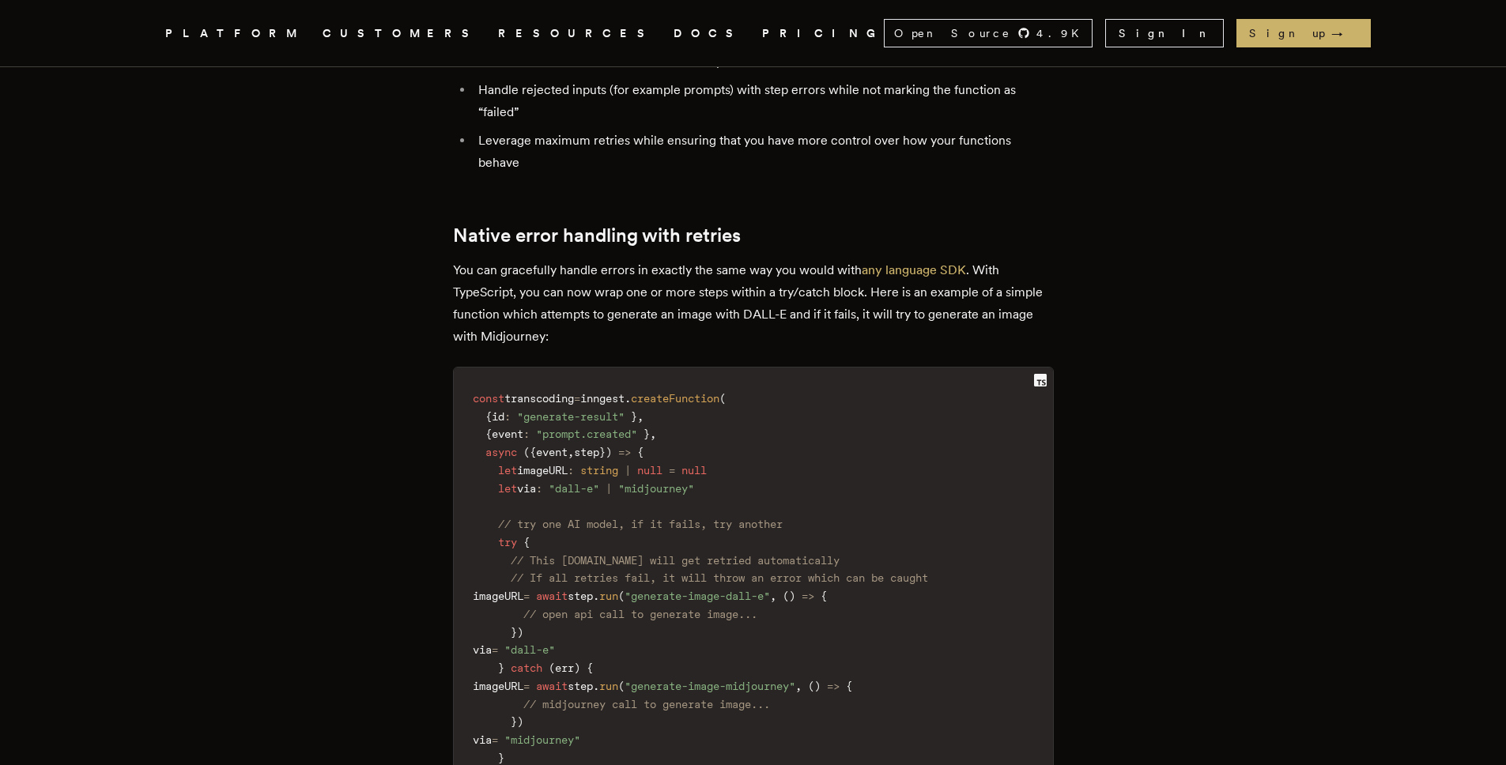
scroll to position [986, 0]
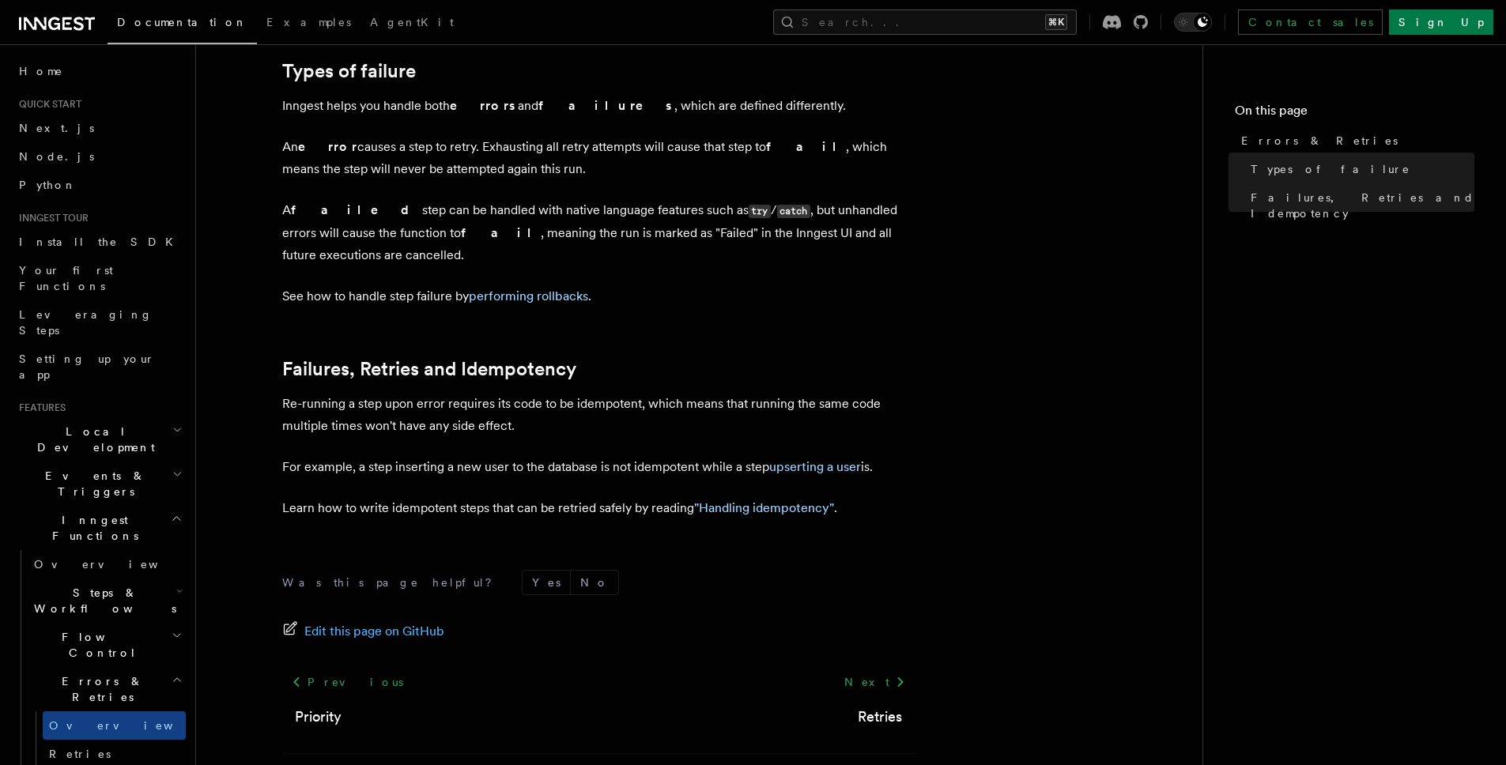
scroll to position [560, 0]
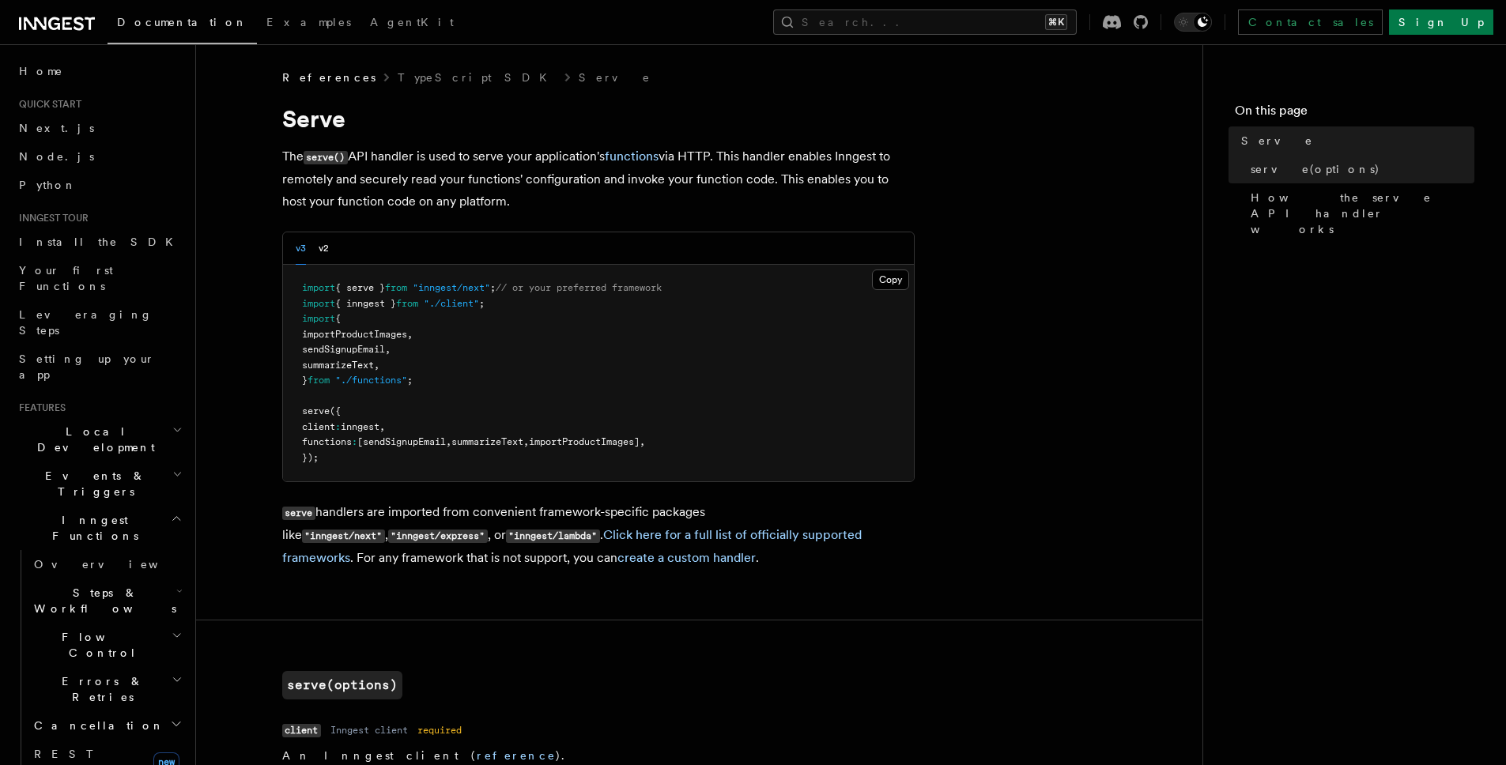
click at [883, 305] on pre "import { serve } from "inngest/next" ; // or your preferred framework import { …" at bounding box center [598, 373] width 631 height 217
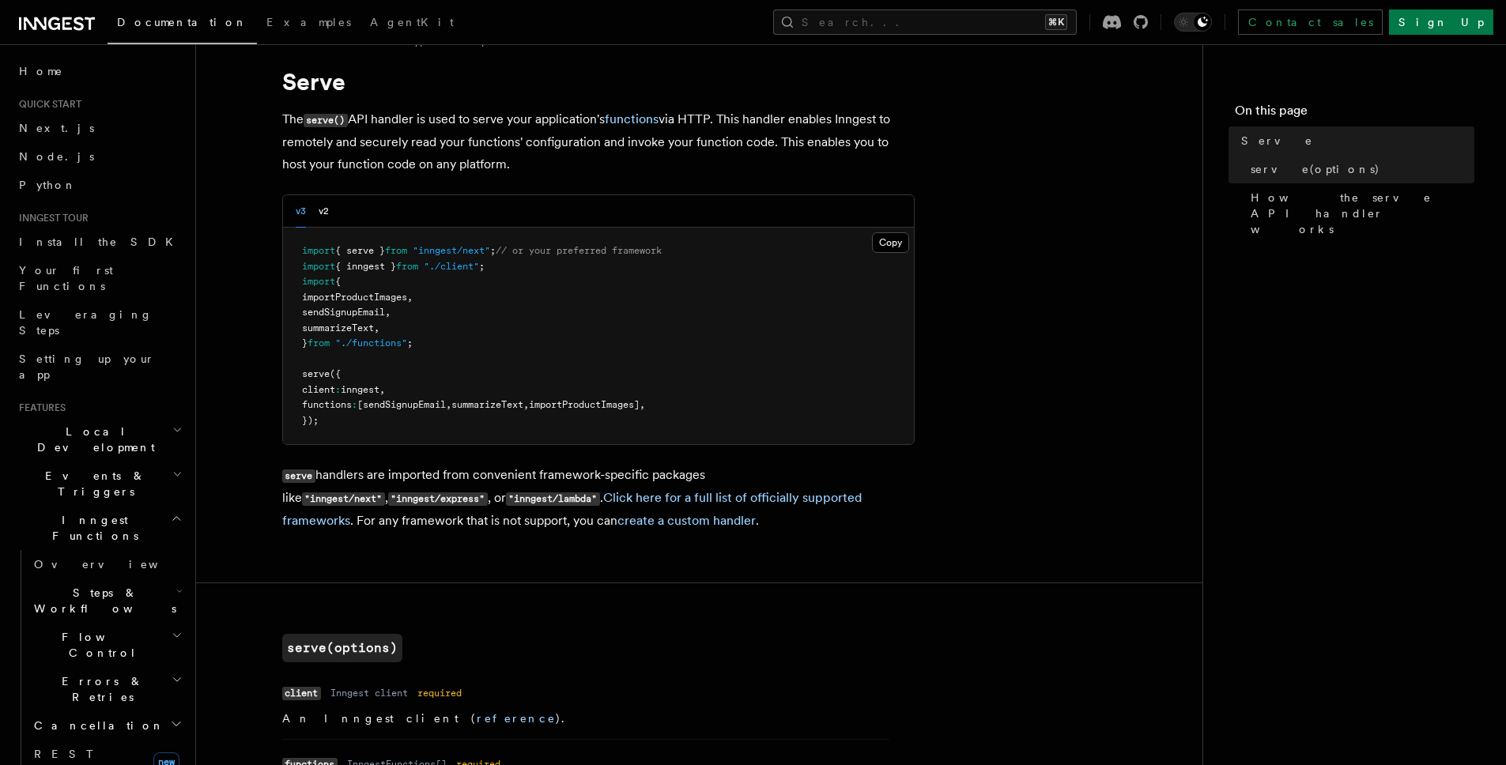
scroll to position [57, 0]
